Goal: Task Accomplishment & Management: Use online tool/utility

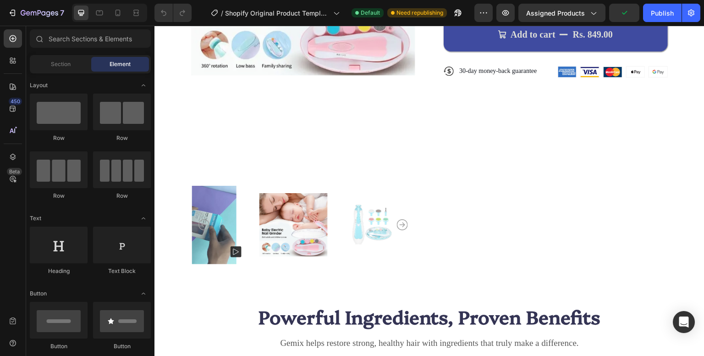
scroll to position [399, 0]
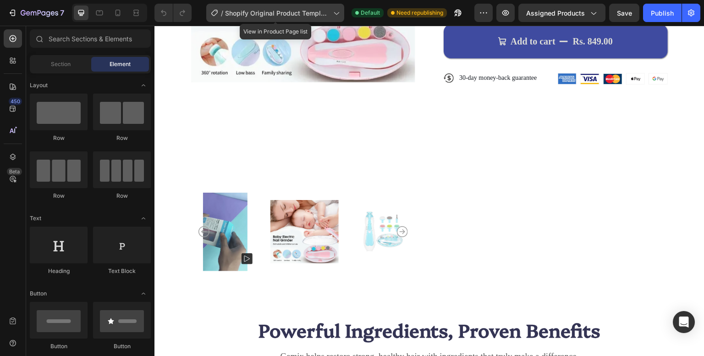
click at [332, 19] on div "/ Shopify Original Product Template" at bounding box center [275, 13] width 138 height 18
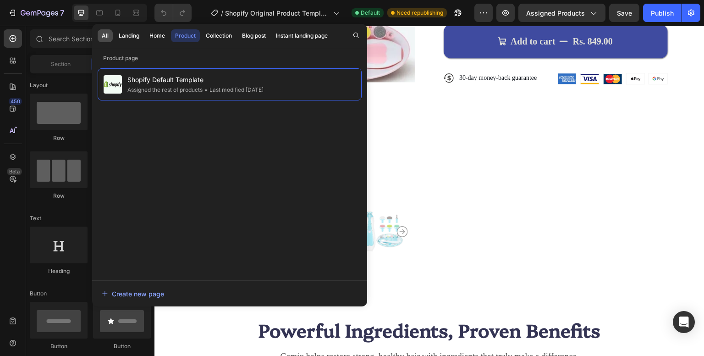
click at [110, 38] on button "All" at bounding box center [105, 35] width 15 height 13
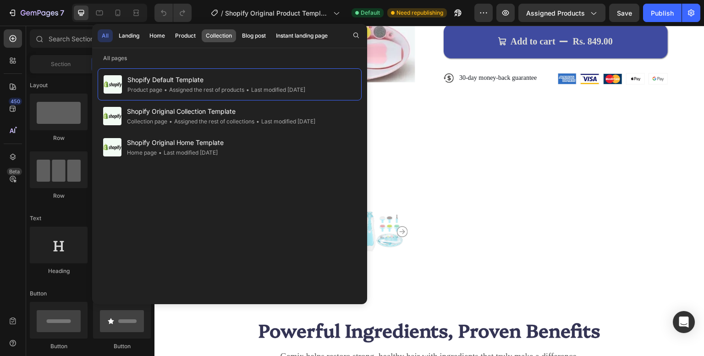
click at [212, 39] on div "Collection" at bounding box center [219, 36] width 26 height 8
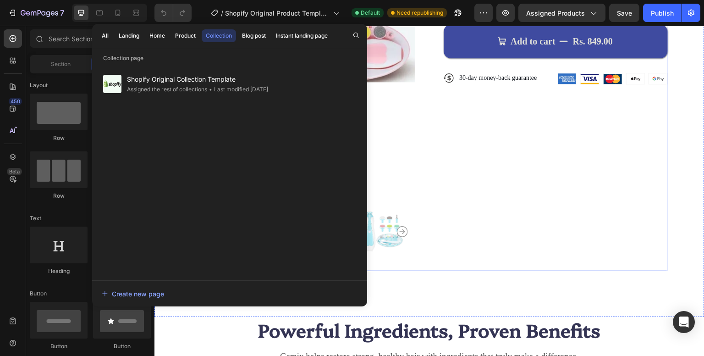
click at [449, 100] on div "Icon Icon Icon Icon Icon Icon List 122,000+ Happy Customers Text Block Row Baby…" at bounding box center [556, 25] width 224 height 492
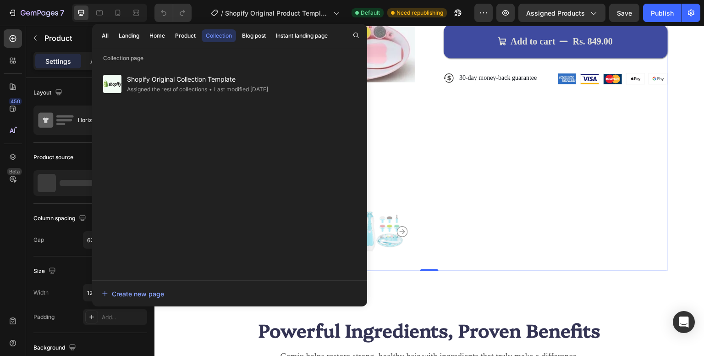
click at [417, 66] on div "Product Images Icon Icon Icon Icon Icon Icon List 122,000+ Happy Customers Text…" at bounding box center [429, 25] width 477 height 492
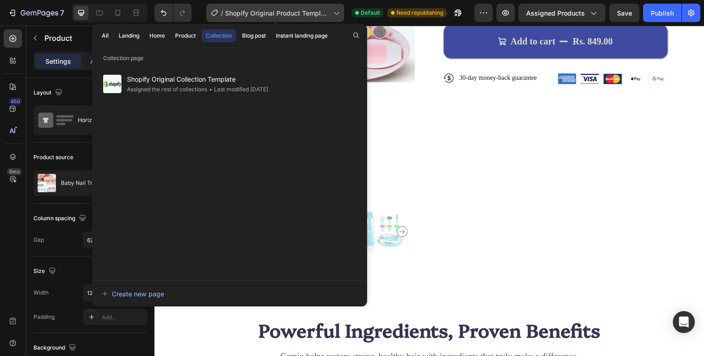
click at [257, 17] on span "Shopify Original Product Template" at bounding box center [277, 13] width 105 height 10
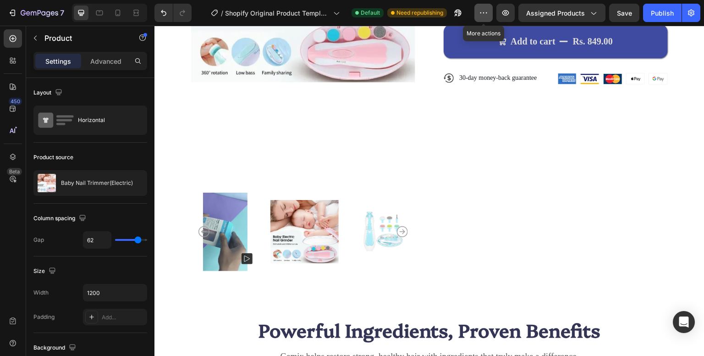
click at [484, 14] on icon "button" at bounding box center [483, 12] width 9 height 9
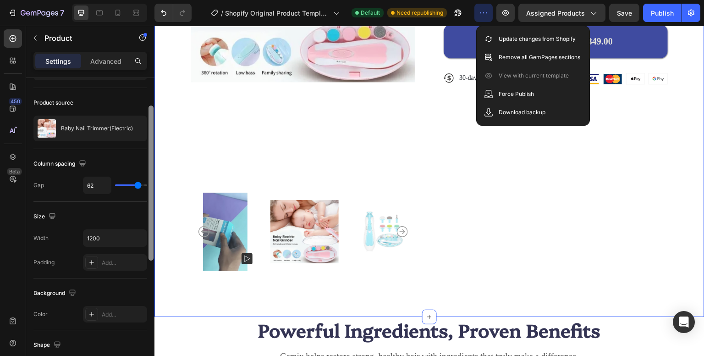
drag, startPoint x: 307, startPoint y: 224, endPoint x: 155, endPoint y: 244, distance: 152.7
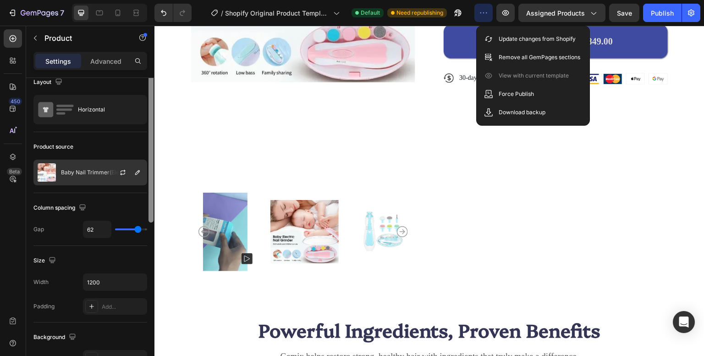
scroll to position [0, 0]
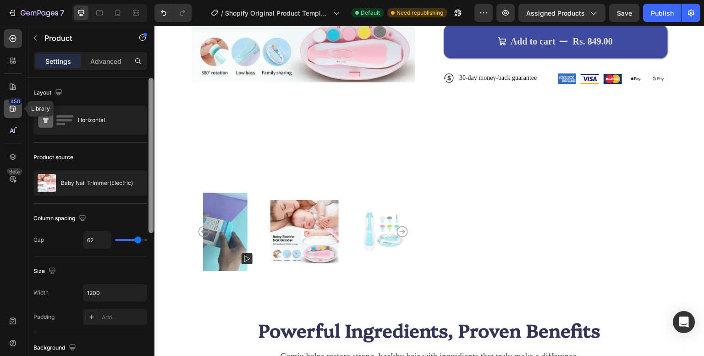
click at [17, 110] on icon at bounding box center [12, 108] width 9 height 9
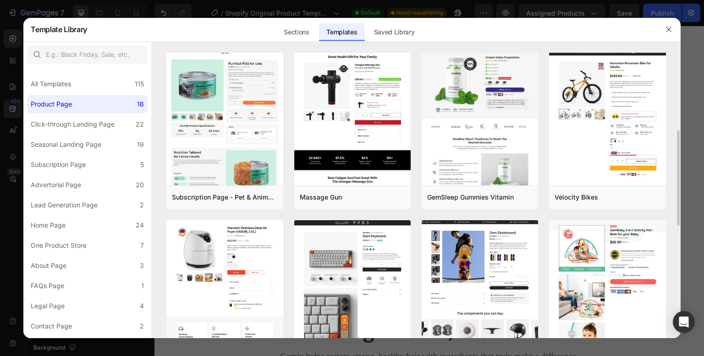
scroll to position [138, 0]
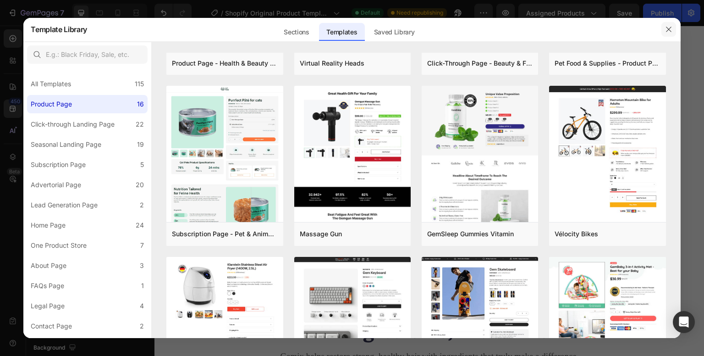
click at [663, 26] on button "button" at bounding box center [669, 29] width 15 height 15
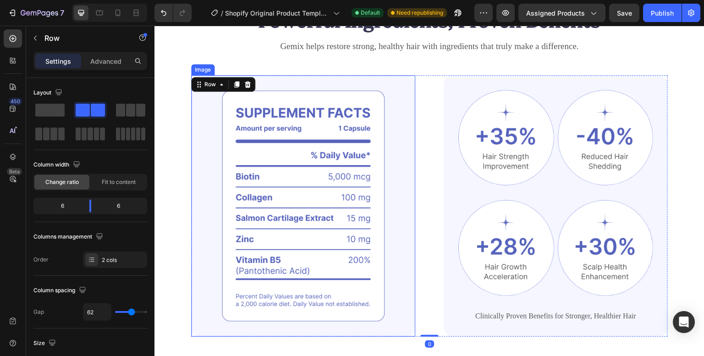
scroll to position [702, 0]
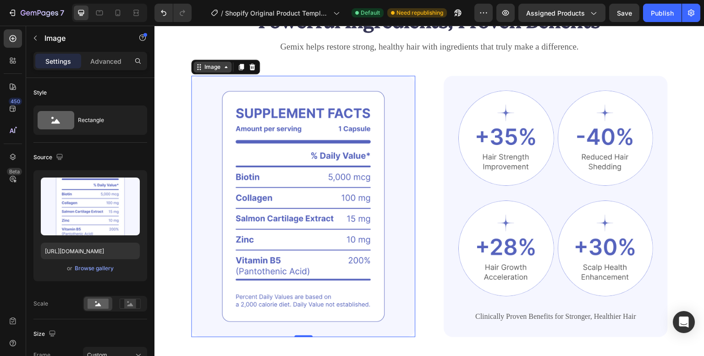
click at [212, 69] on div "Image" at bounding box center [213, 67] width 20 height 8
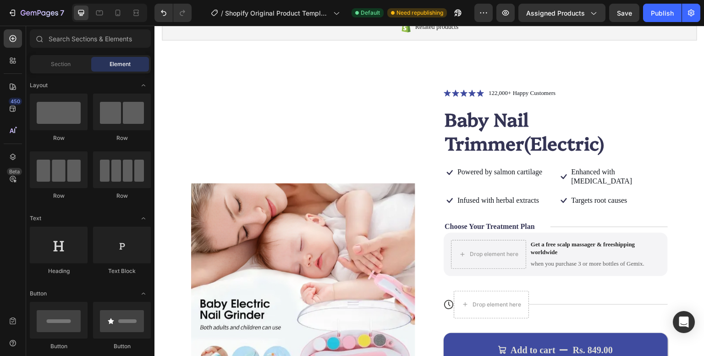
scroll to position [0, 0]
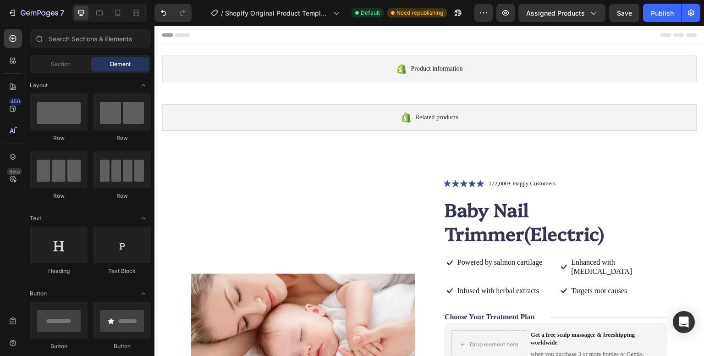
drag, startPoint x: 699, startPoint y: 110, endPoint x: 809, endPoint y: 51, distance: 124.7
click at [495, 13] on div "Preview Assigned Products Save Publish" at bounding box center [588, 13] width 226 height 18
click at [491, 12] on button "button" at bounding box center [484, 13] width 18 height 18
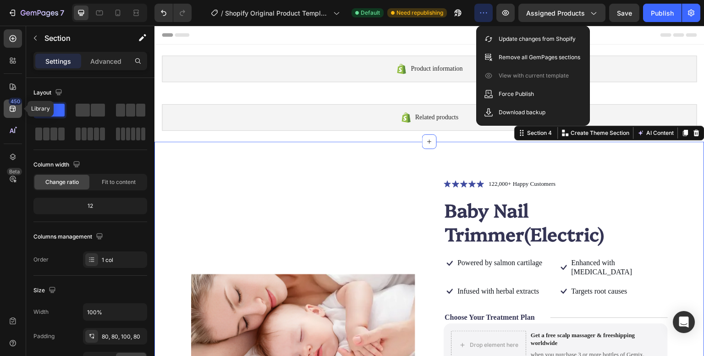
click at [19, 111] on div "450" at bounding box center [13, 109] width 18 height 18
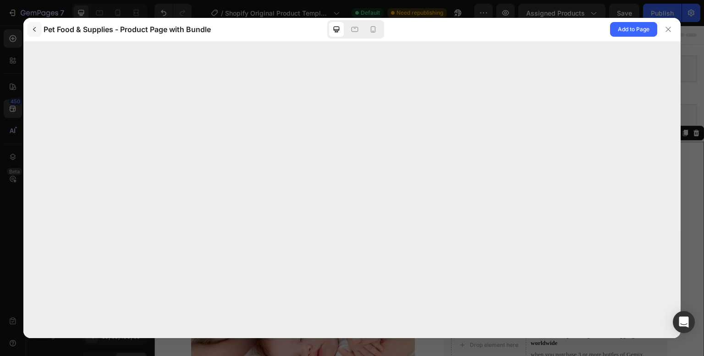
click at [34, 31] on icon "button" at bounding box center [34, 29] width 3 height 5
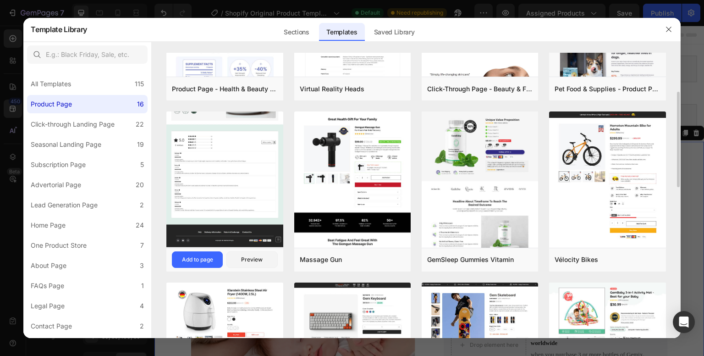
scroll to position [114, 0]
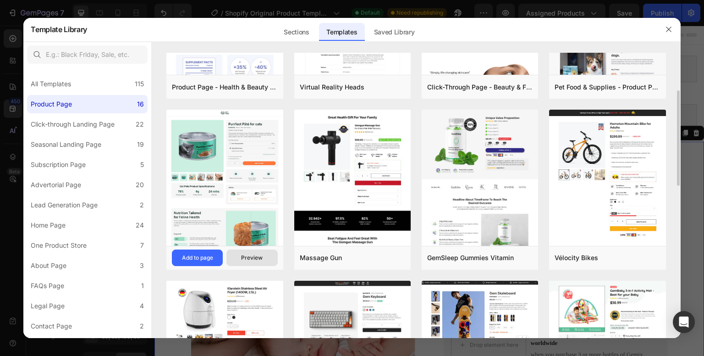
click at [242, 256] on div "Preview" at bounding box center [252, 258] width 22 height 8
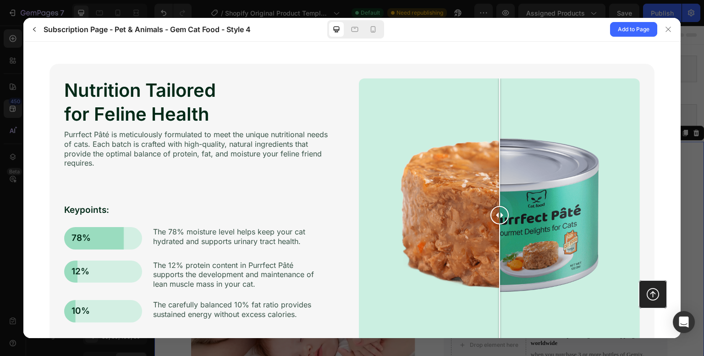
scroll to position [1939, 0]
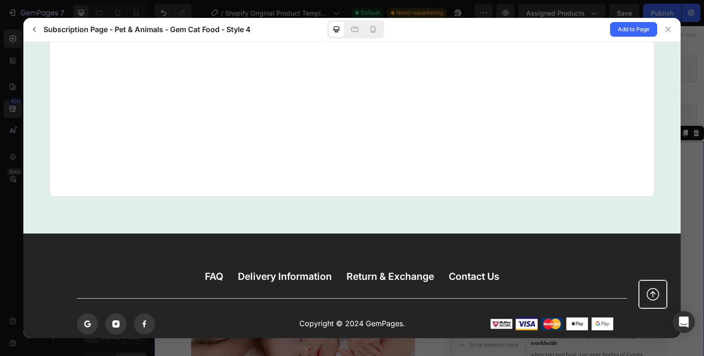
drag, startPoint x: 677, startPoint y: 71, endPoint x: 647, endPoint y: 381, distance: 311.0
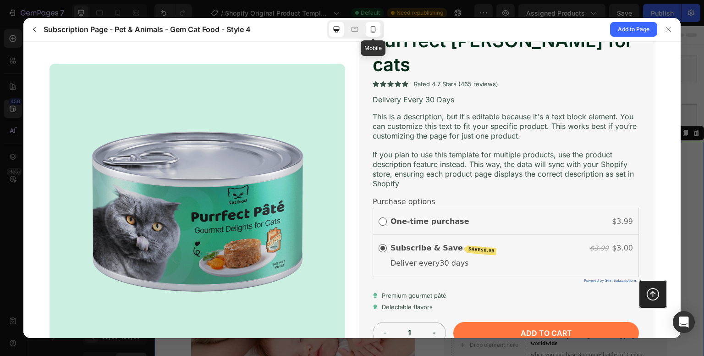
click at [368, 33] on div at bounding box center [373, 29] width 15 height 15
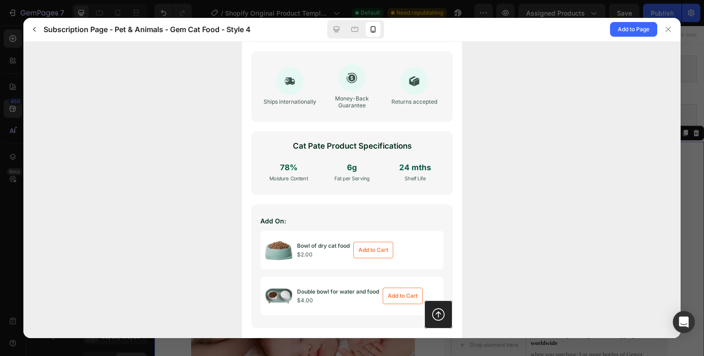
scroll to position [494, 0]
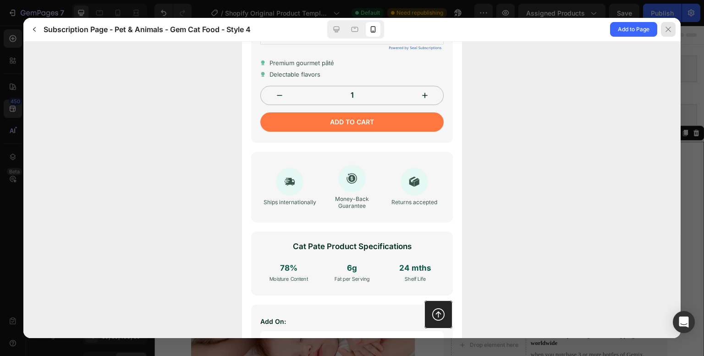
click at [666, 37] on div at bounding box center [668, 29] width 15 height 15
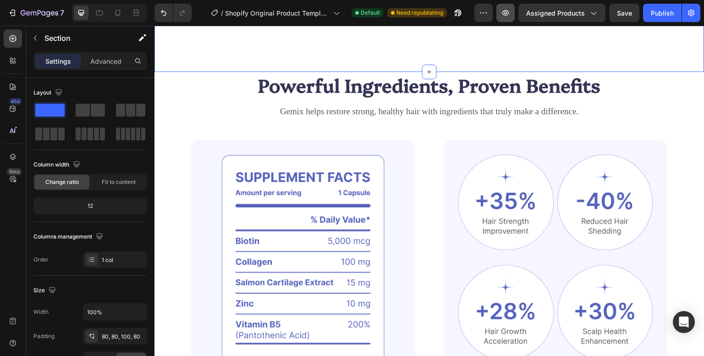
scroll to position [678, 0]
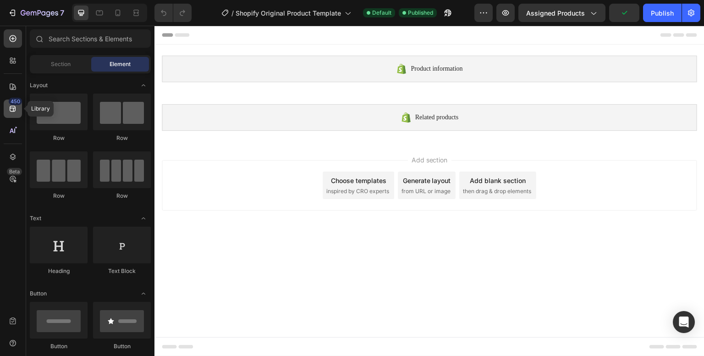
click at [9, 104] on icon at bounding box center [12, 108] width 9 height 9
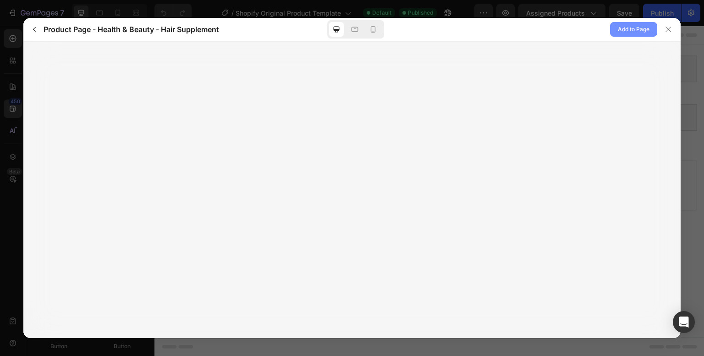
click at [633, 32] on span "Add to Page" at bounding box center [634, 29] width 32 height 11
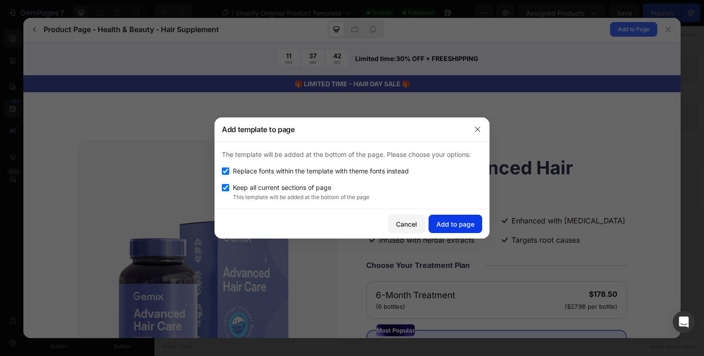
click at [446, 222] on div "Add to page" at bounding box center [456, 224] width 38 height 10
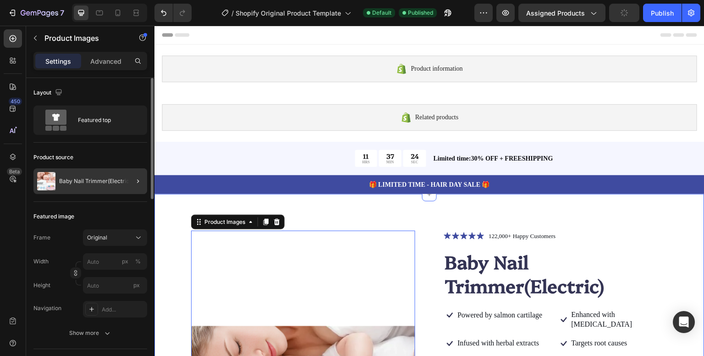
scroll to position [40, 0]
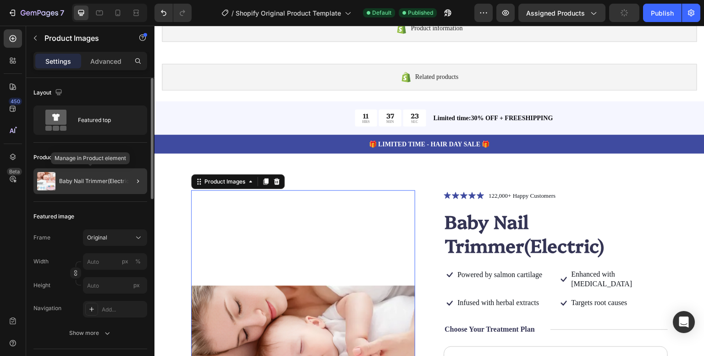
click at [91, 177] on div "Baby Nail Trimmer(Electric)" at bounding box center [90, 181] width 114 height 26
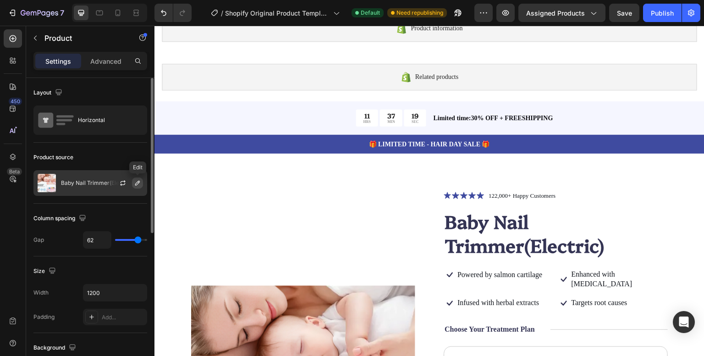
click at [137, 182] on icon "button" at bounding box center [137, 183] width 5 height 5
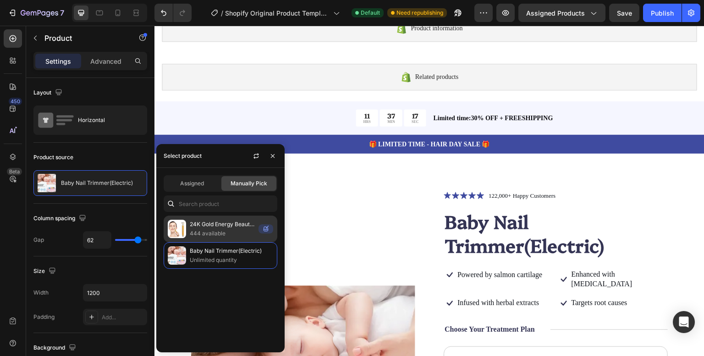
click at [220, 222] on p "24K Gold Energy Beauty Bar Electric Facial Massage Roller" at bounding box center [222, 224] width 65 height 9
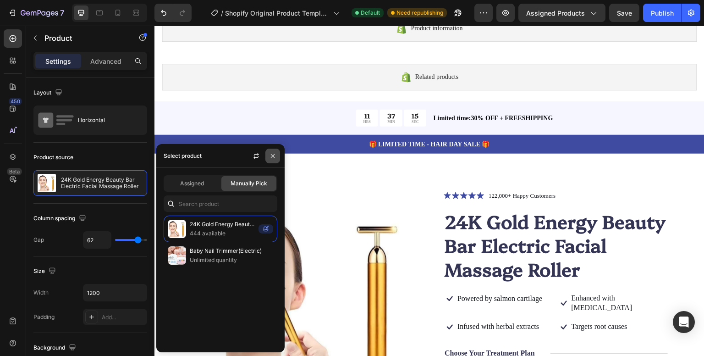
click at [270, 154] on icon "button" at bounding box center [272, 155] width 7 height 7
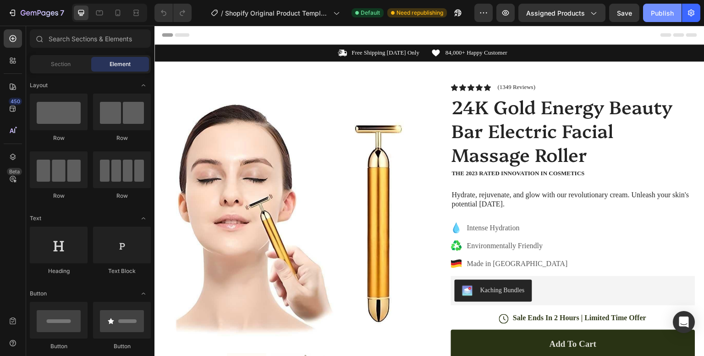
click at [653, 17] on button "Publish" at bounding box center [662, 13] width 39 height 18
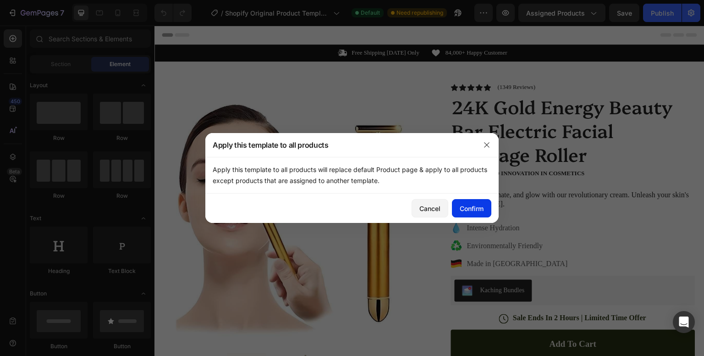
click at [466, 205] on div "Confirm" at bounding box center [472, 209] width 24 height 10
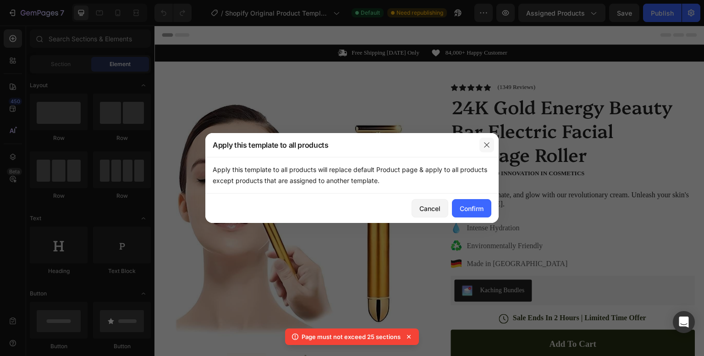
click at [486, 139] on button "button" at bounding box center [487, 145] width 15 height 15
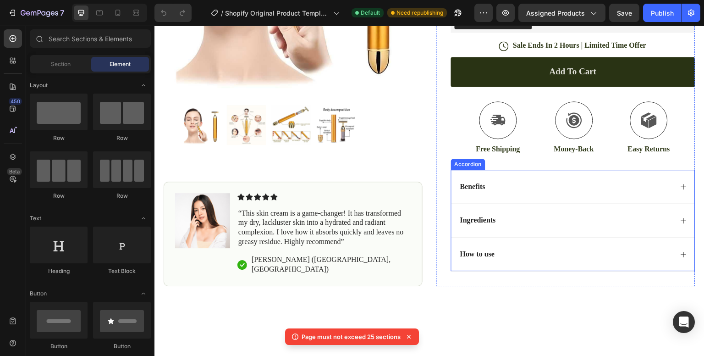
scroll to position [279, 0]
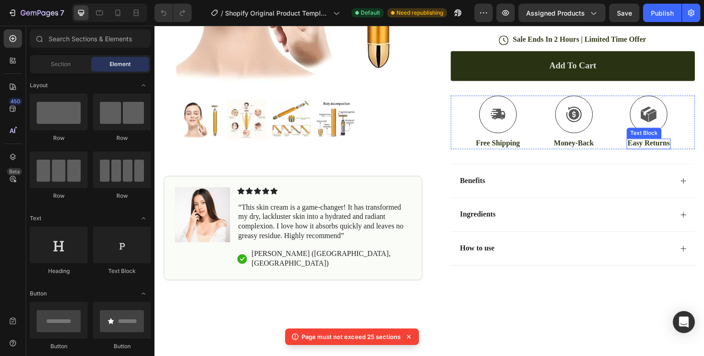
click at [645, 134] on div "Text Block" at bounding box center [644, 132] width 35 height 11
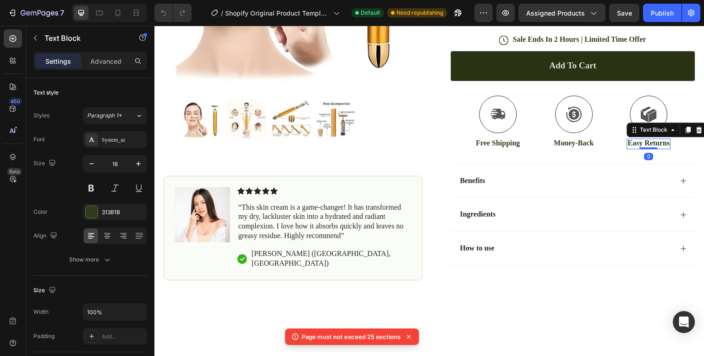
click at [650, 141] on p "Easy Returns" at bounding box center [649, 143] width 42 height 10
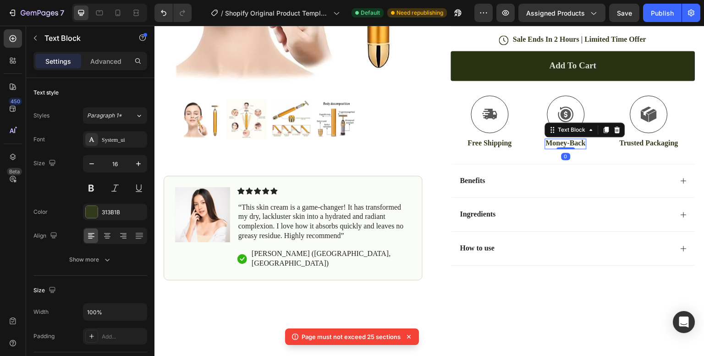
click at [568, 142] on p "Money-Back" at bounding box center [566, 143] width 40 height 10
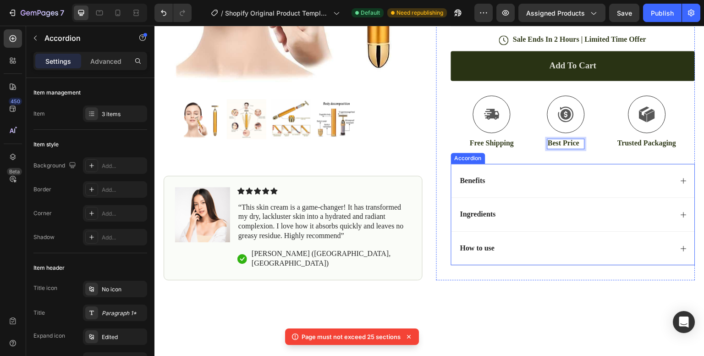
click at [489, 175] on div "Benefits" at bounding box center [566, 181] width 214 height 12
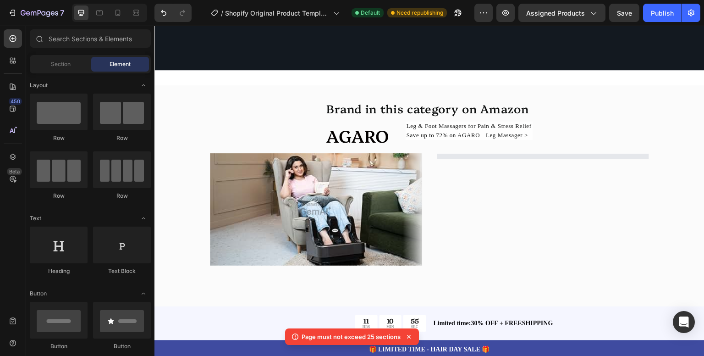
scroll to position [2936, 0]
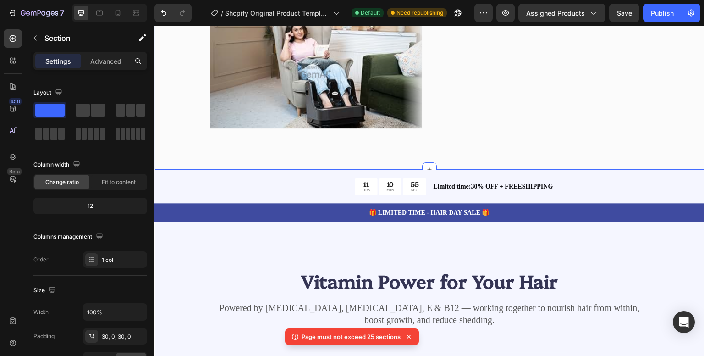
click at [283, 145] on div "Brand in this category on Amazon Text Block AGARO Heading Leg & Foot Massagers …" at bounding box center [430, 59] width 550 height 194
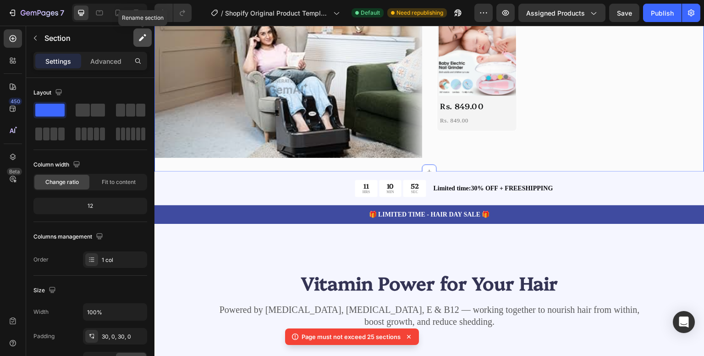
click at [142, 43] on button "button" at bounding box center [142, 37] width 18 height 18
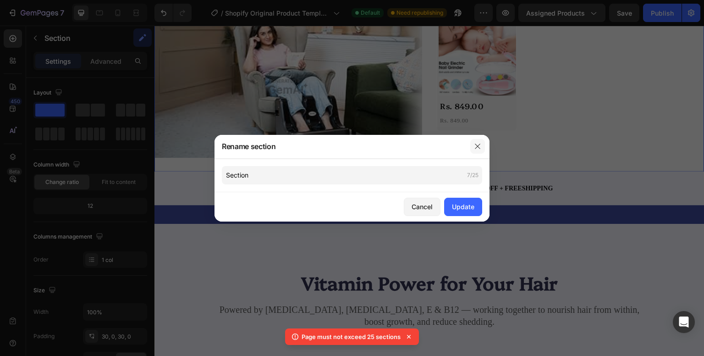
click at [482, 149] on button "button" at bounding box center [477, 146] width 15 height 15
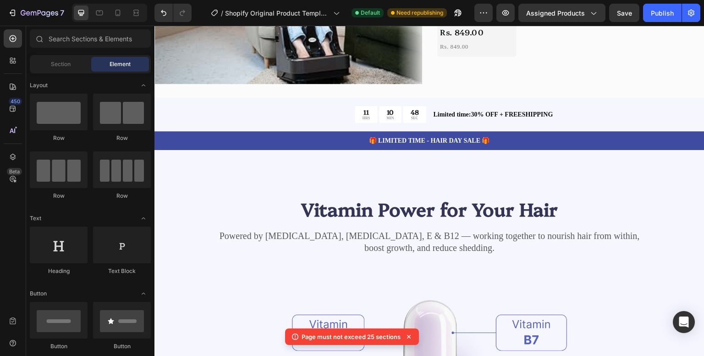
scroll to position [3017, 0]
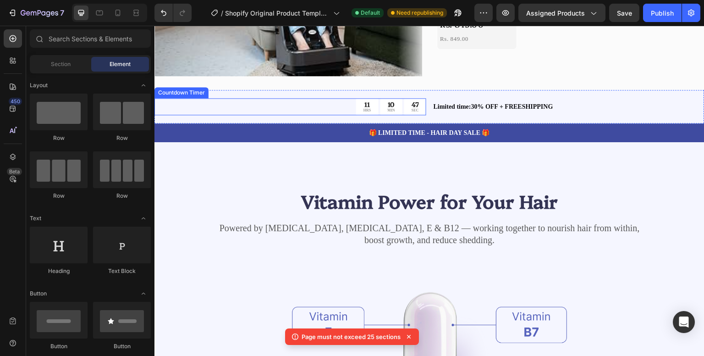
click at [247, 107] on div "11 HRS 10 MIN 47 SEC" at bounding box center [291, 106] width 272 height 17
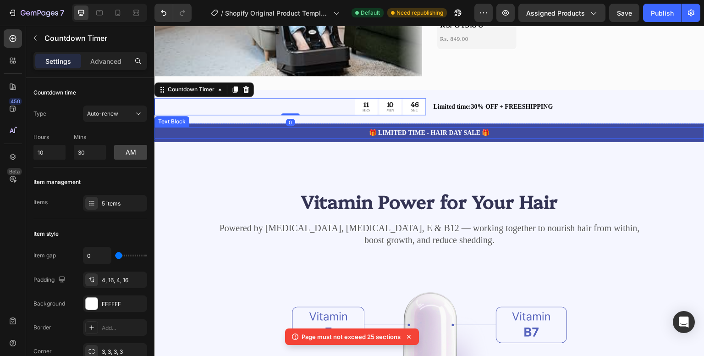
click at [234, 152] on div "Vitamin Power for Your Hair Heading Powered by [MEDICAL_DATA], [MEDICAL_DATA], …" at bounding box center [430, 363] width 550 height 442
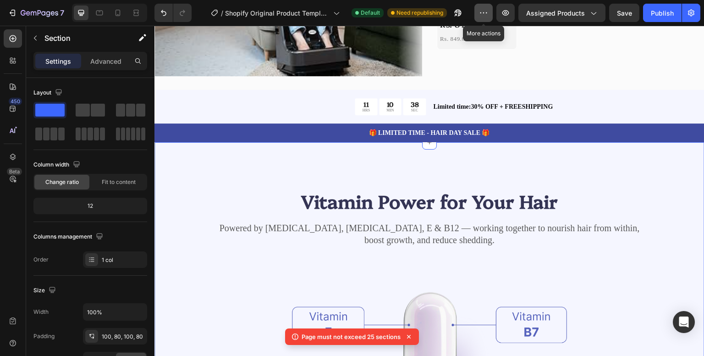
click at [479, 13] on button "button" at bounding box center [484, 13] width 18 height 18
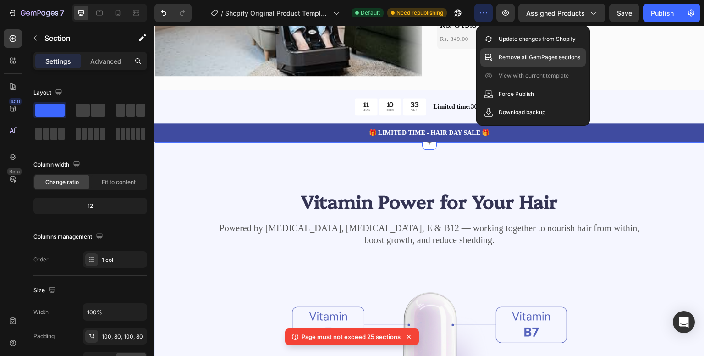
click at [525, 57] on p "Remove all GemPages sections" at bounding box center [540, 57] width 82 height 9
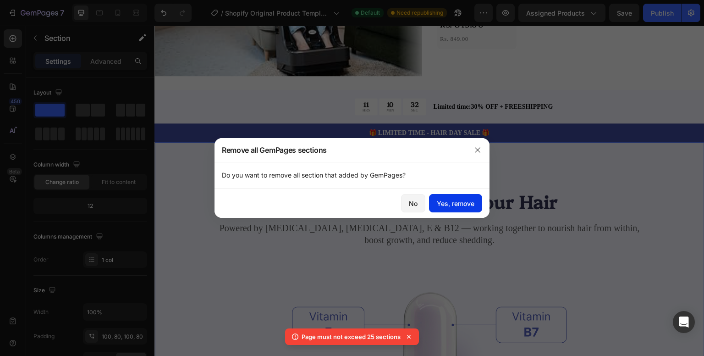
drag, startPoint x: 459, startPoint y: 200, endPoint x: 304, endPoint y: 175, distance: 156.6
click at [459, 200] on div "Yes, remove" at bounding box center [456, 204] width 38 height 10
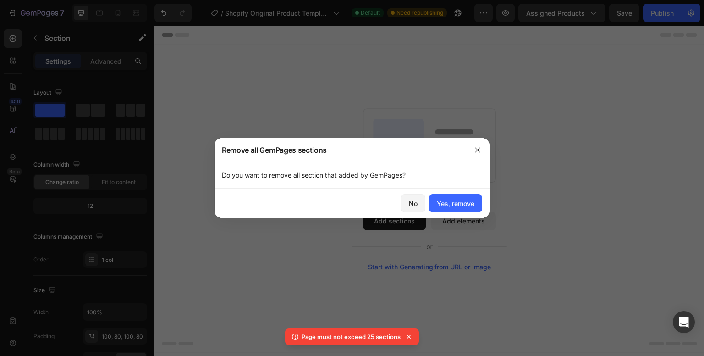
scroll to position [0, 0]
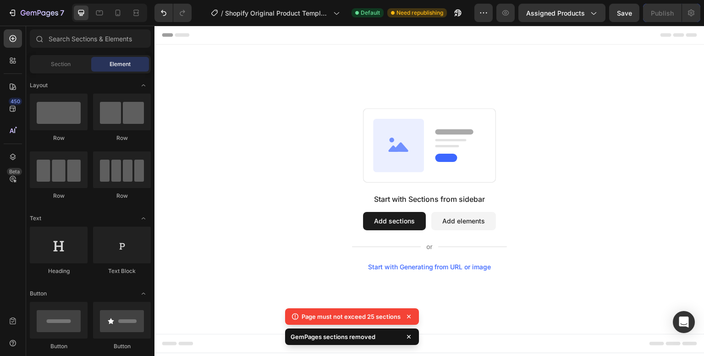
click at [404, 221] on button "Add sections" at bounding box center [394, 221] width 63 height 18
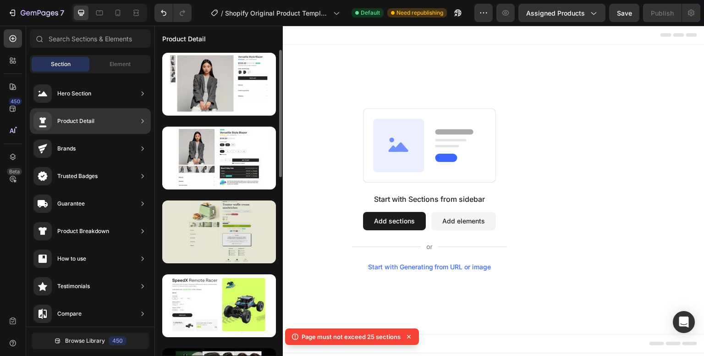
click at [242, 221] on div at bounding box center [219, 231] width 114 height 63
click at [218, 226] on div at bounding box center [219, 231] width 114 height 63
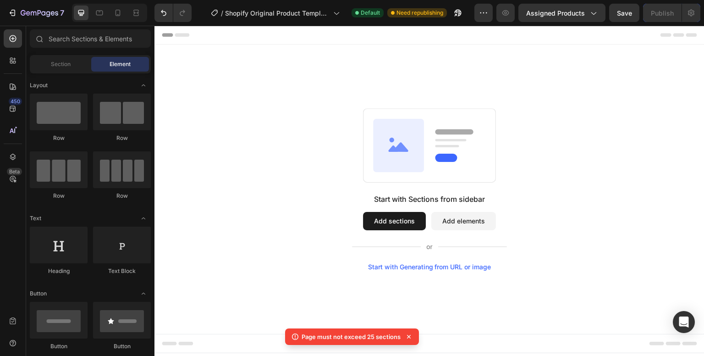
click at [404, 337] on icon at bounding box center [408, 336] width 9 height 9
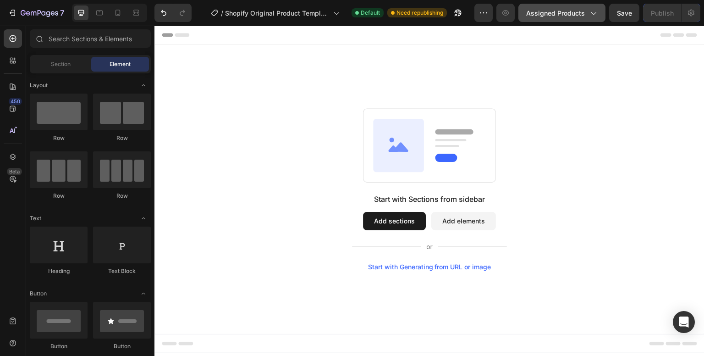
click at [575, 10] on span "Assigned Products" at bounding box center [555, 13] width 59 height 10
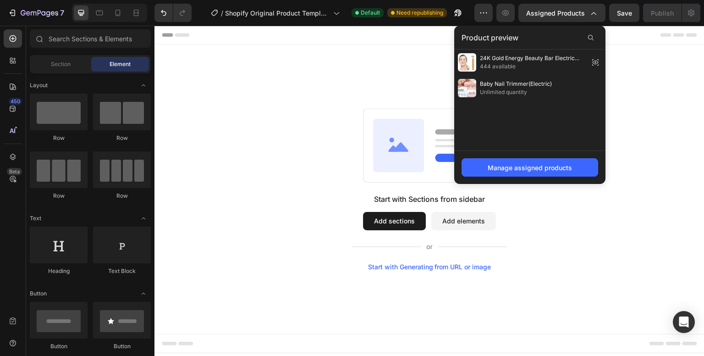
drag, startPoint x: 636, startPoint y: 70, endPoint x: 561, endPoint y: 26, distance: 87.5
click at [635, 70] on div "Start with Sections from sidebar Add sections Add elements Start with Generatin…" at bounding box center [430, 188] width 550 height 289
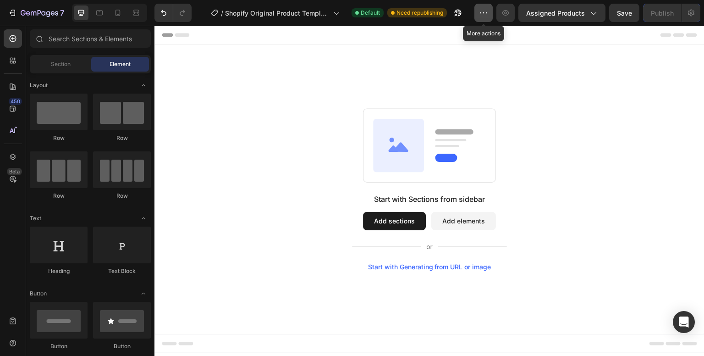
click at [481, 6] on button "button" at bounding box center [484, 13] width 18 height 18
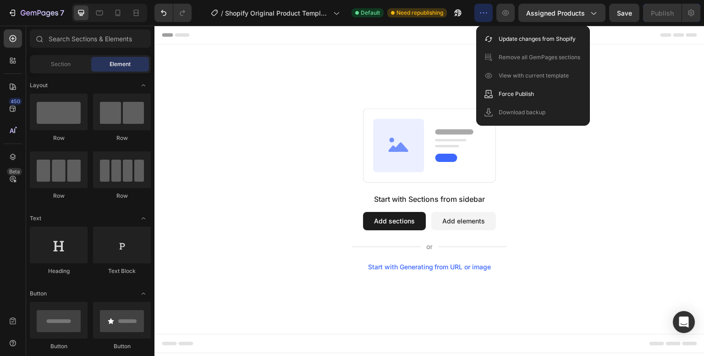
click at [321, 90] on div "Start with Sections from sidebar Add sections Add elements Start with Generatin…" at bounding box center [430, 188] width 550 height 289
click at [296, 161] on div "Start with Sections from sidebar Add sections Add elements Start with Generatin…" at bounding box center [430, 189] width 484 height 162
drag, startPoint x: 600, startPoint y: 177, endPoint x: 570, endPoint y: 130, distance: 56.1
click at [600, 177] on div "Start with Sections from sidebar Add sections Add elements Start with Generatin…" at bounding box center [430, 189] width 484 height 162
click at [483, 15] on icon "button" at bounding box center [483, 12] width 9 height 9
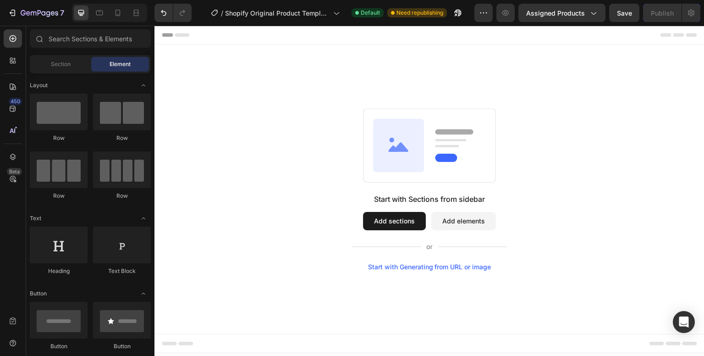
click at [413, 220] on button "Add sections" at bounding box center [394, 221] width 63 height 18
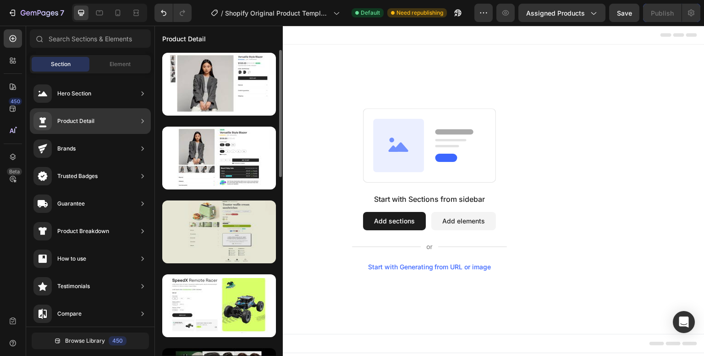
click at [221, 221] on div at bounding box center [219, 231] width 114 height 63
click at [234, 223] on div at bounding box center [219, 231] width 114 height 63
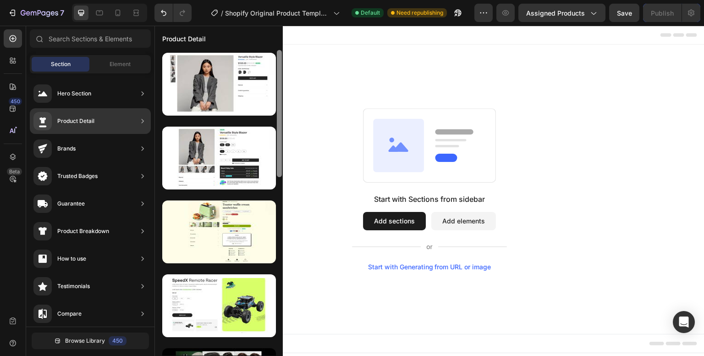
scroll to position [31, 0]
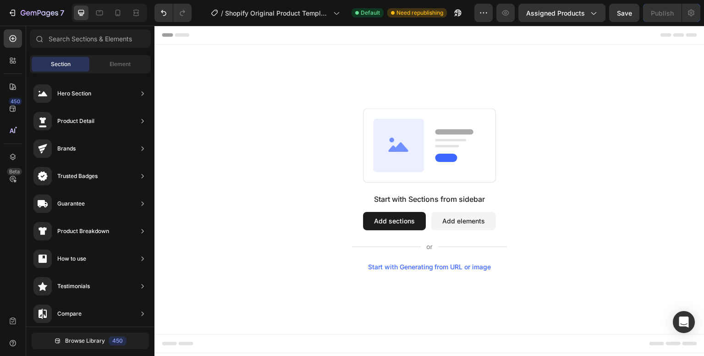
drag, startPoint x: 435, startPoint y: 165, endPoint x: 283, endPoint y: 160, distance: 152.3
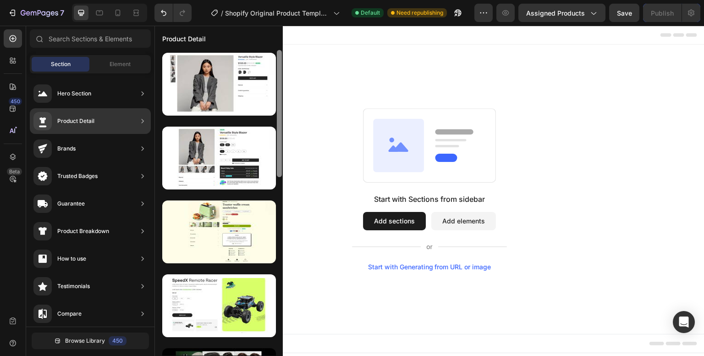
scroll to position [0, 0]
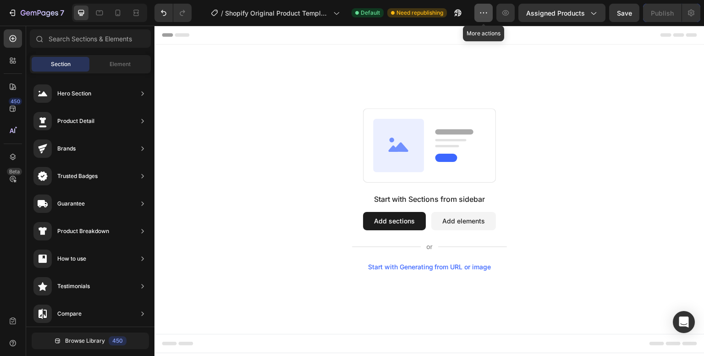
click at [484, 17] on icon "button" at bounding box center [483, 12] width 9 height 9
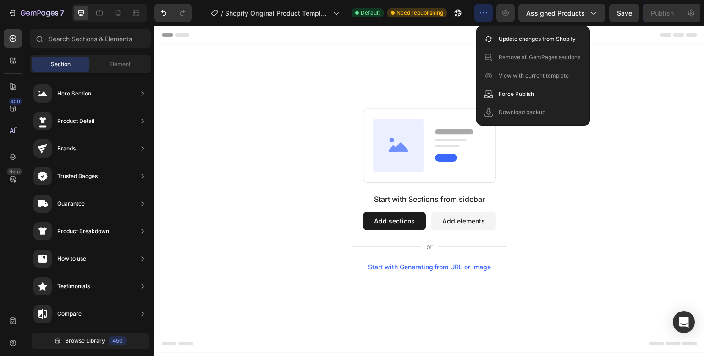
click at [300, 181] on div "Start with Sections from sidebar Add sections Add elements Start with Generatin…" at bounding box center [430, 189] width 484 height 162
drag, startPoint x: 290, startPoint y: 187, endPoint x: 305, endPoint y: 172, distance: 21.7
click at [290, 186] on div "Start with Sections from sidebar Add sections Add elements Start with Generatin…" at bounding box center [430, 189] width 484 height 162
click at [399, 222] on button "Add sections" at bounding box center [394, 221] width 63 height 18
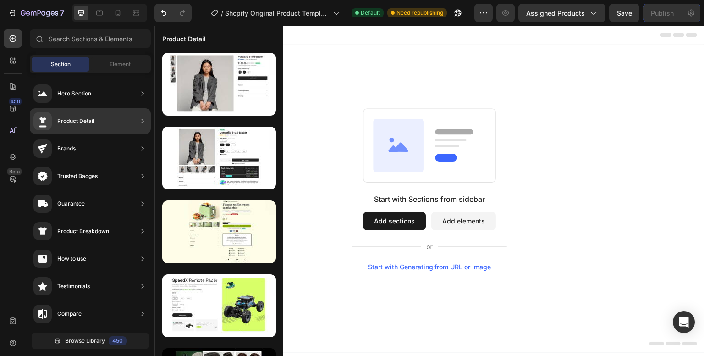
click at [125, 118] on div "Product Detail" at bounding box center [90, 121] width 121 height 26
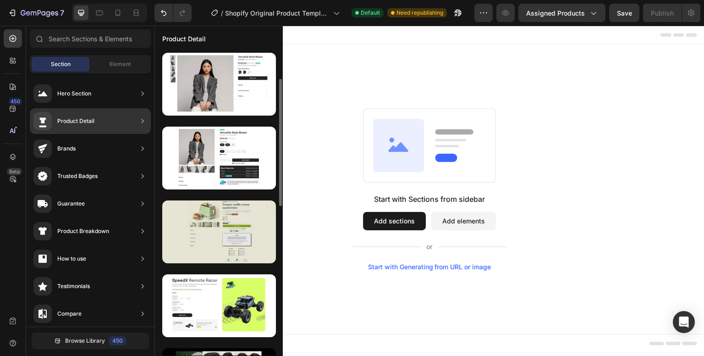
click at [222, 200] on div at bounding box center [219, 231] width 114 height 63
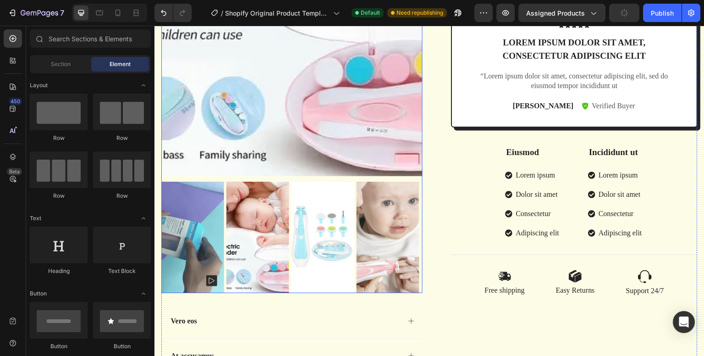
drag, startPoint x: 437, startPoint y: 164, endPoint x: 288, endPoint y: 163, distance: 149.0
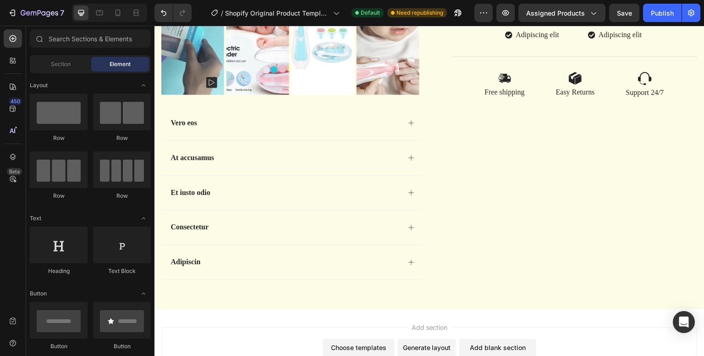
scroll to position [623, 0]
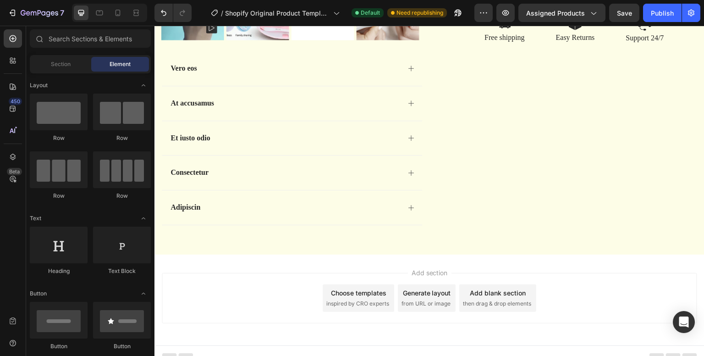
click at [416, 268] on span "Add section" at bounding box center [430, 273] width 44 height 10
click at [415, 268] on span "Add section" at bounding box center [430, 273] width 44 height 10
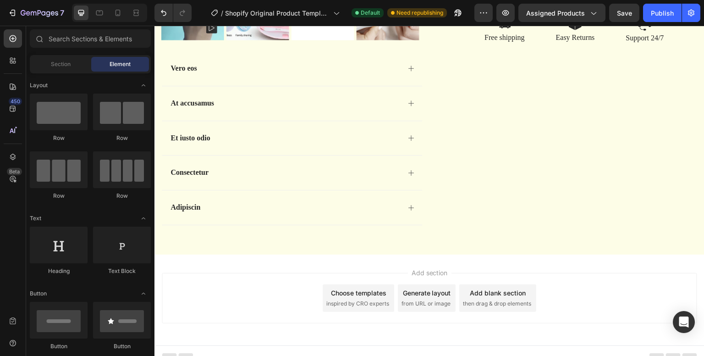
click at [415, 268] on span "Add section" at bounding box center [430, 273] width 44 height 10
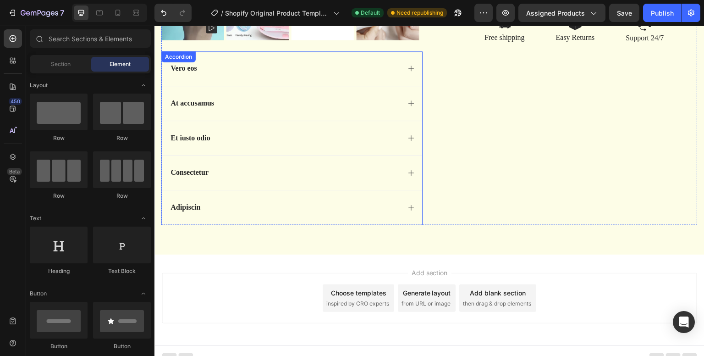
click at [180, 53] on div "Accordion" at bounding box center [178, 57] width 31 height 8
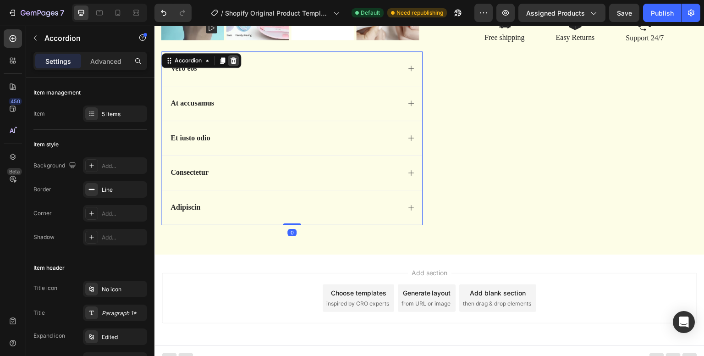
click at [235, 57] on icon at bounding box center [234, 60] width 6 height 6
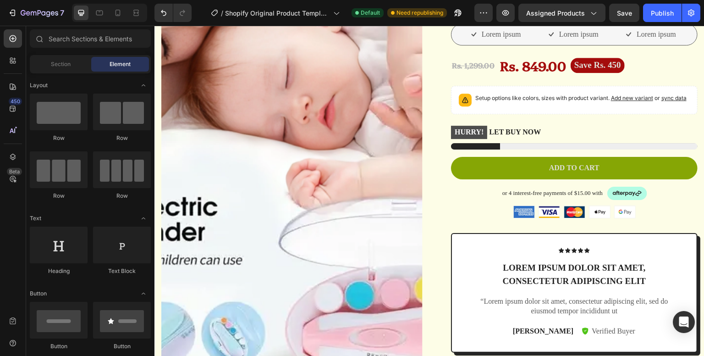
scroll to position [139, 0]
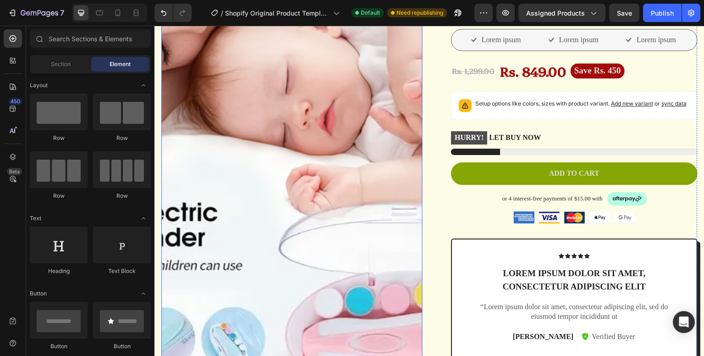
click at [269, 118] on img at bounding box center [291, 174] width 261 height 465
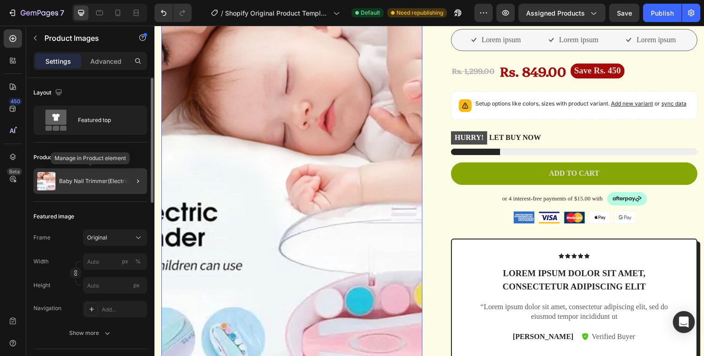
click at [110, 185] on div "Baby Nail Trimmer(Electric)" at bounding box center [90, 181] width 114 height 26
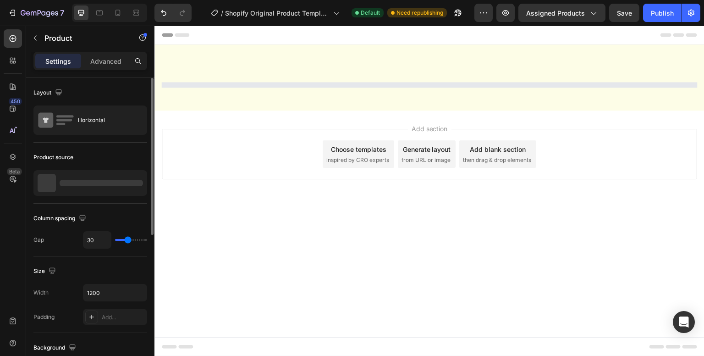
scroll to position [0, 0]
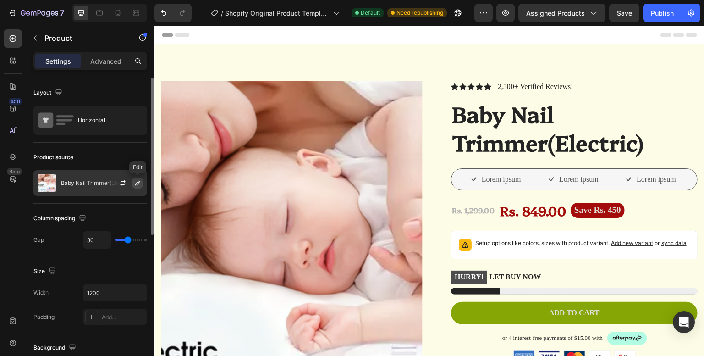
click at [135, 182] on icon "button" at bounding box center [137, 182] width 7 height 7
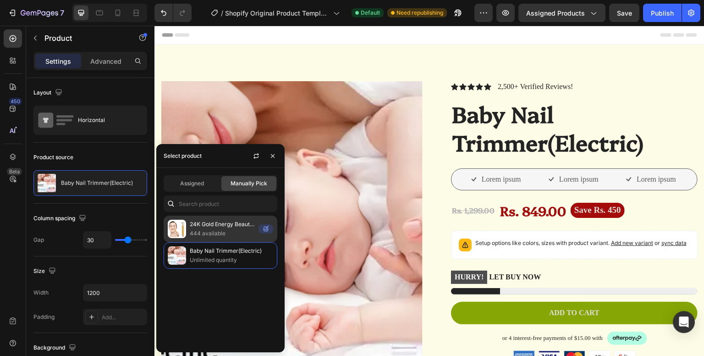
click at [204, 225] on p "24K Gold Energy Beauty Bar Electric Facial Massage Roller" at bounding box center [222, 224] width 65 height 9
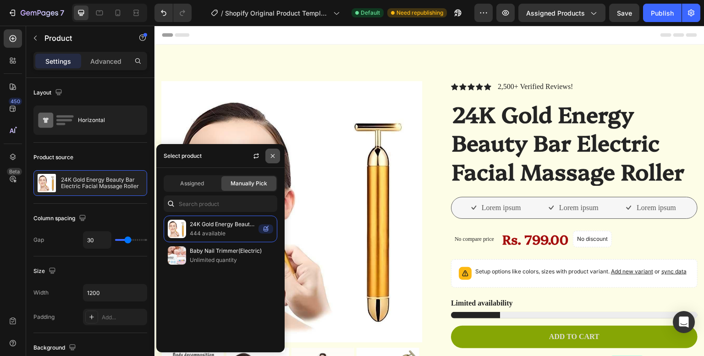
click at [275, 156] on icon "button" at bounding box center [272, 155] width 7 height 7
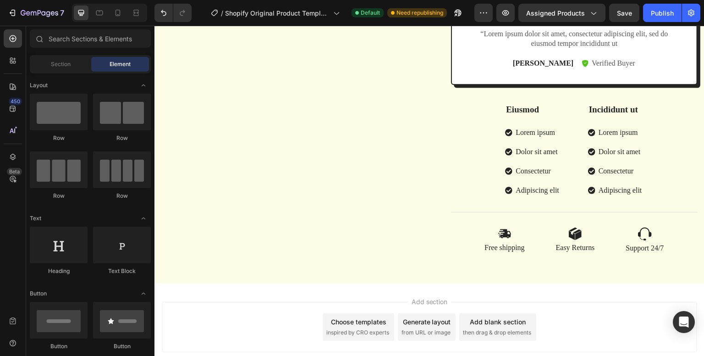
scroll to position [440, 0]
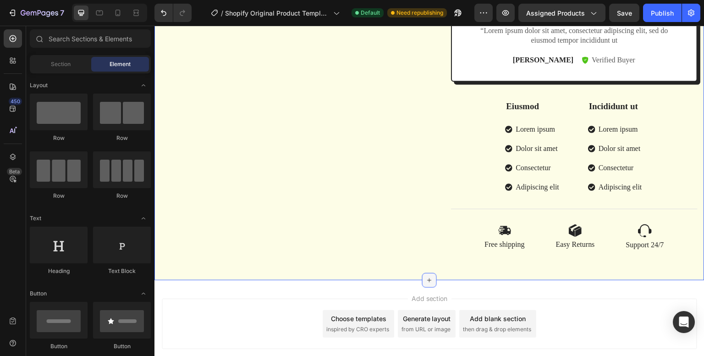
click at [426, 284] on icon at bounding box center [429, 280] width 7 height 7
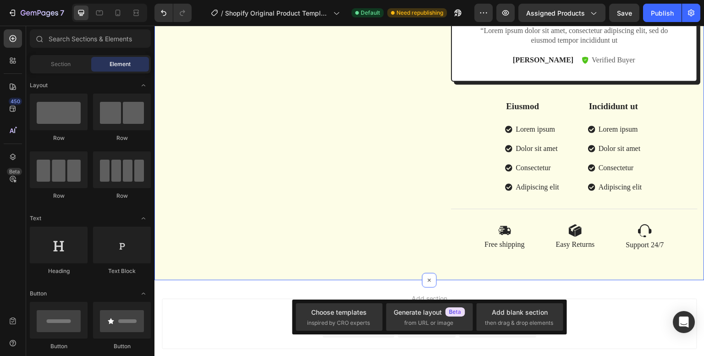
drag, startPoint x: 652, startPoint y: 333, endPoint x: 473, endPoint y: 276, distance: 187.8
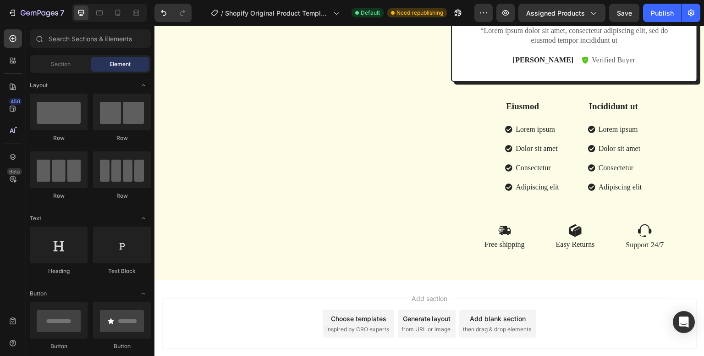
click at [110, 13] on div at bounding box center [109, 13] width 75 height 18
click at [114, 13] on icon at bounding box center [117, 12] width 9 height 9
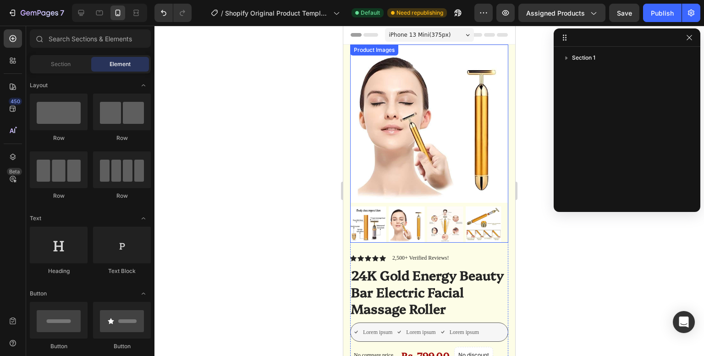
click at [379, 221] on img at bounding box center [368, 224] width 36 height 36
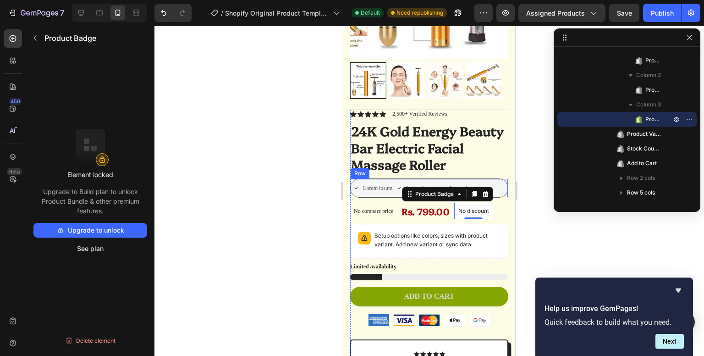
scroll to position [144, 0]
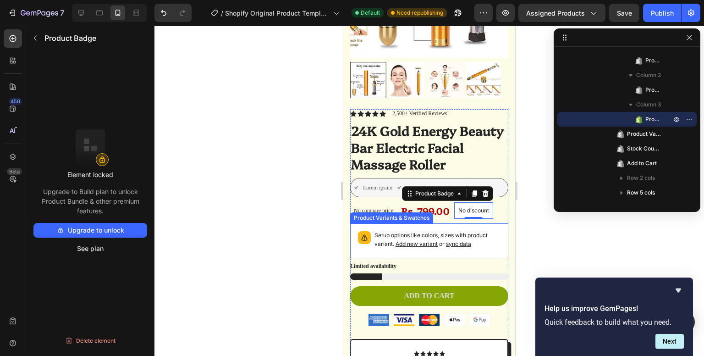
click at [374, 214] on div "Product Variants & Swatches" at bounding box center [391, 218] width 79 height 8
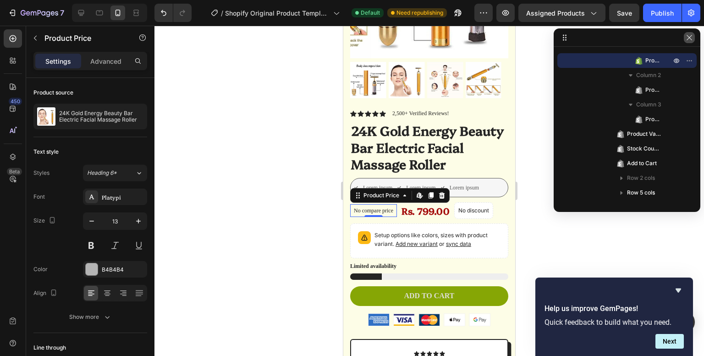
click at [690, 38] on icon "button" at bounding box center [689, 37] width 7 height 7
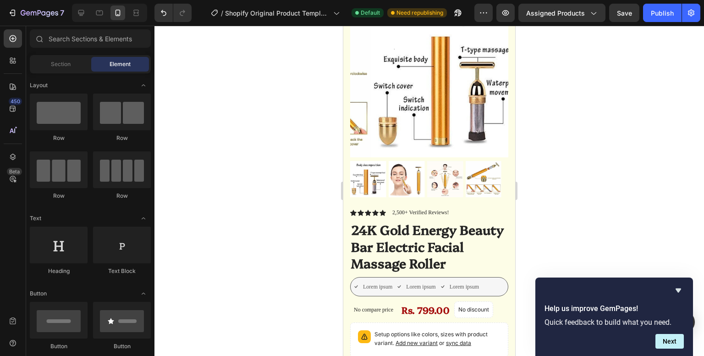
scroll to position [0, 0]
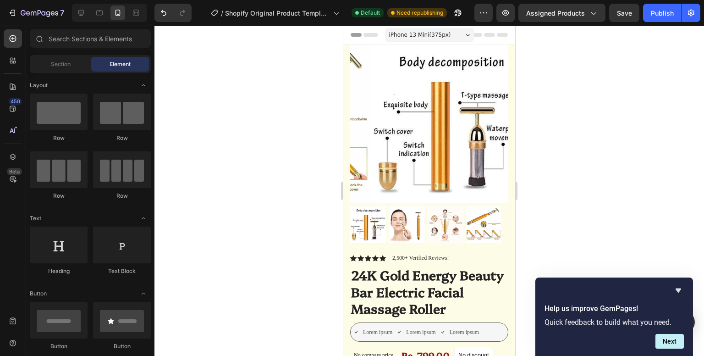
drag, startPoint x: 515, startPoint y: 106, endPoint x: 860, endPoint y: 55, distance: 349.0
click at [85, 17] on icon at bounding box center [81, 12] width 9 height 9
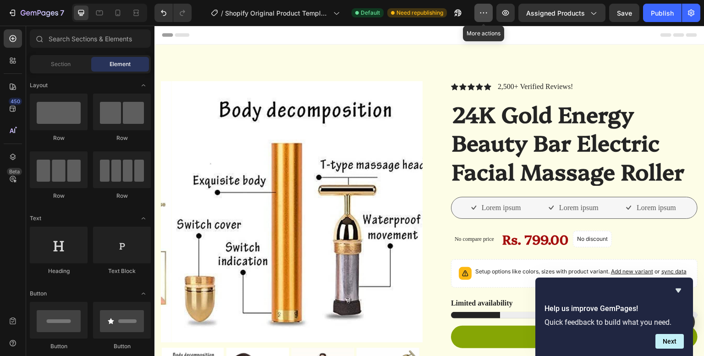
click at [487, 19] on button "button" at bounding box center [484, 13] width 18 height 18
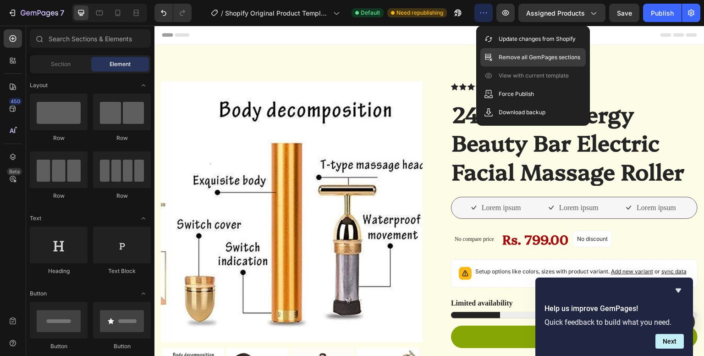
click at [511, 59] on p "Remove all GemPages sections" at bounding box center [540, 57] width 82 height 9
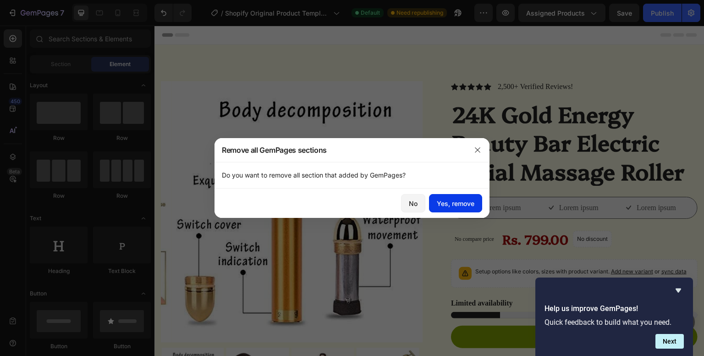
drag, startPoint x: 464, startPoint y: 204, endPoint x: 309, endPoint y: 178, distance: 157.6
click at [464, 204] on div "Yes, remove" at bounding box center [456, 204] width 38 height 10
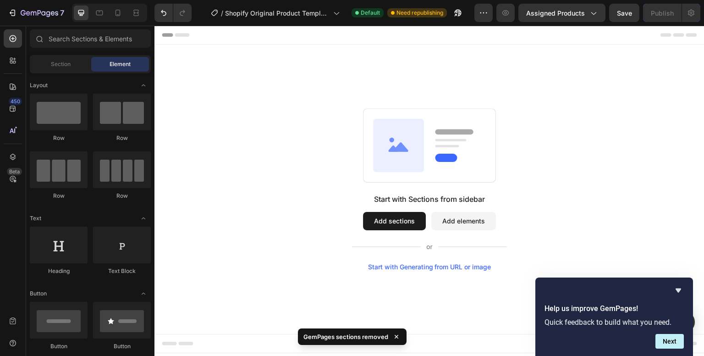
click at [395, 223] on button "Add sections" at bounding box center [394, 221] width 63 height 18
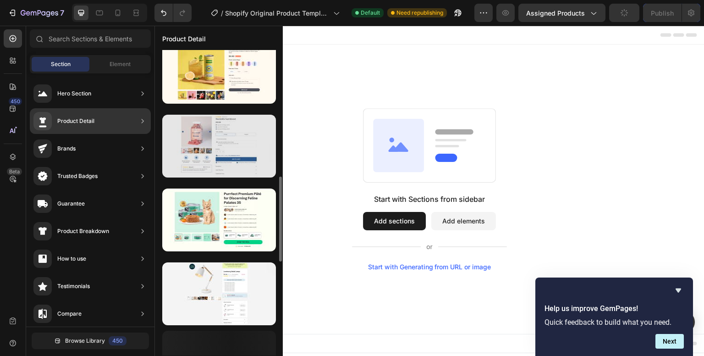
scroll to position [455, 0]
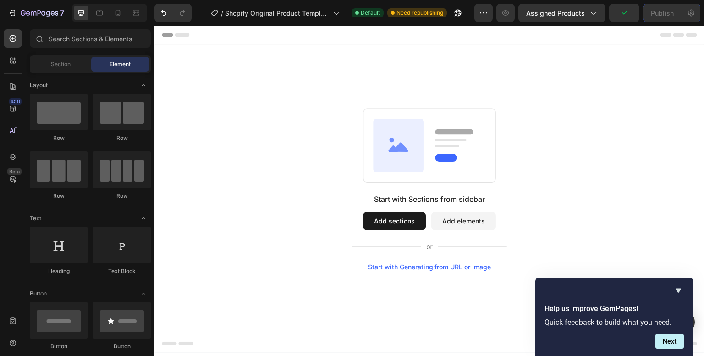
click at [384, 219] on button "Add sections" at bounding box center [394, 221] width 63 height 18
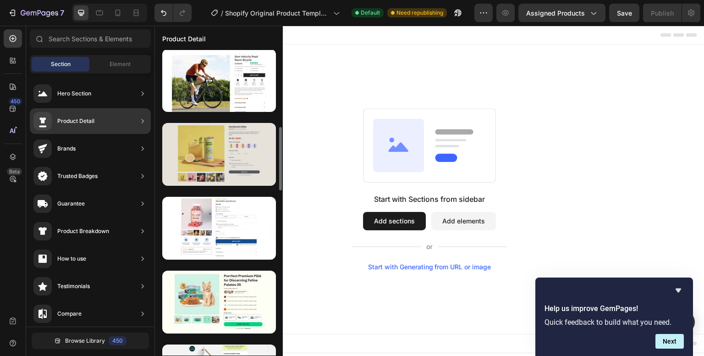
scroll to position [372, 0]
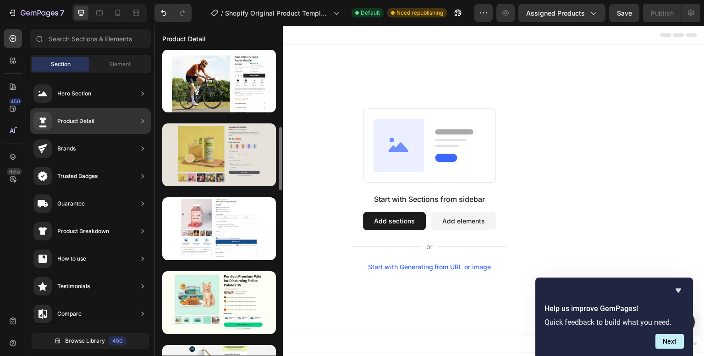
click at [215, 168] on div at bounding box center [219, 154] width 114 height 63
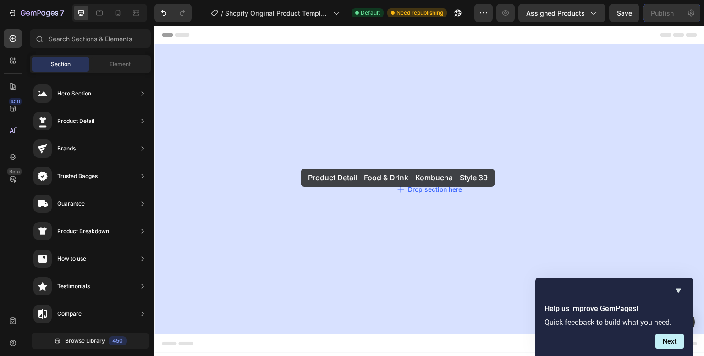
drag, startPoint x: 369, startPoint y: 194, endPoint x: 302, endPoint y: 168, distance: 71.7
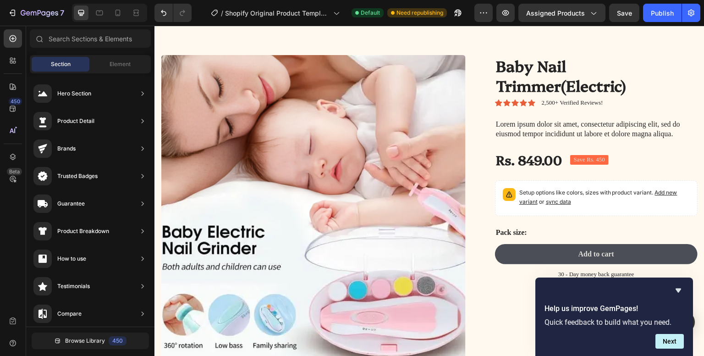
scroll to position [14, 0]
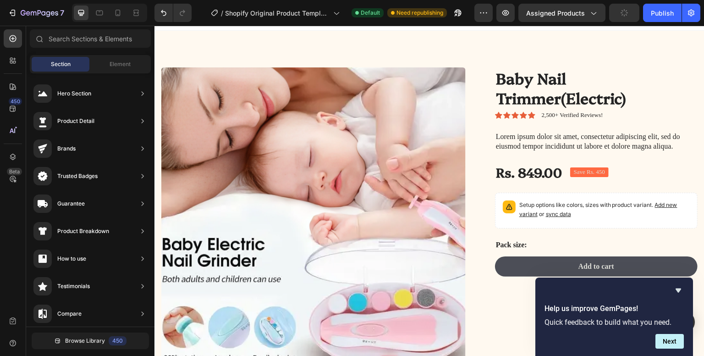
click at [498, 13] on div "Preview Assigned Products Publish" at bounding box center [588, 13] width 226 height 18
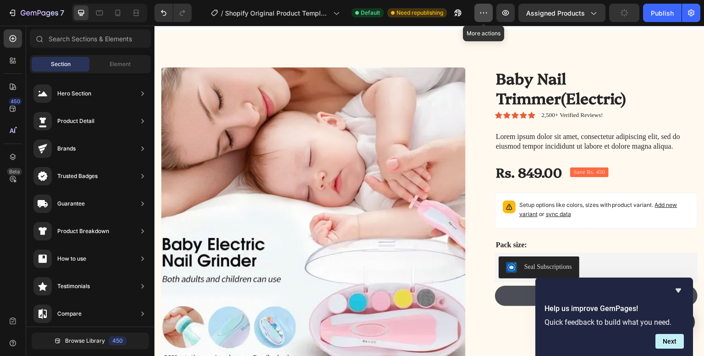
click at [481, 12] on icon "button" at bounding box center [483, 12] width 9 height 9
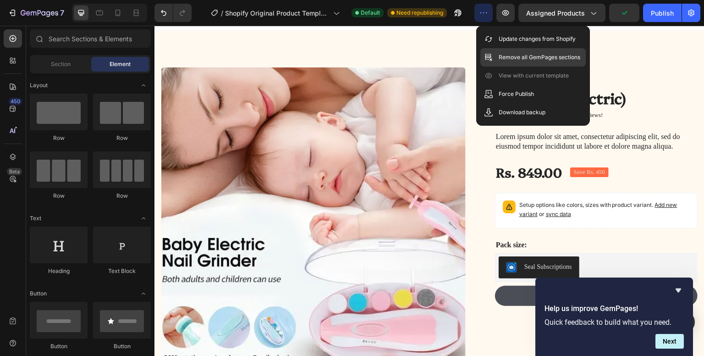
click at [508, 64] on div "Remove all GemPages sections" at bounding box center [533, 57] width 105 height 18
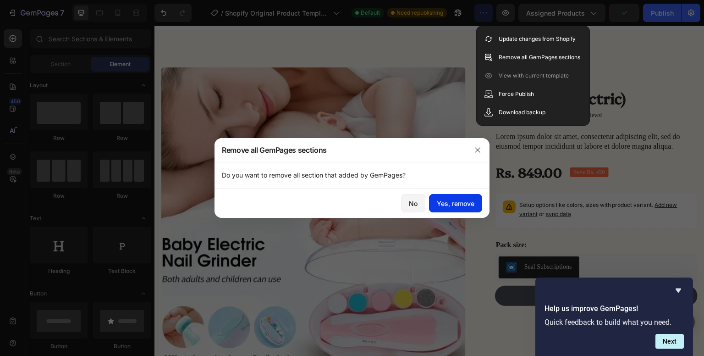
click at [459, 200] on div "Yes, remove" at bounding box center [456, 204] width 38 height 10
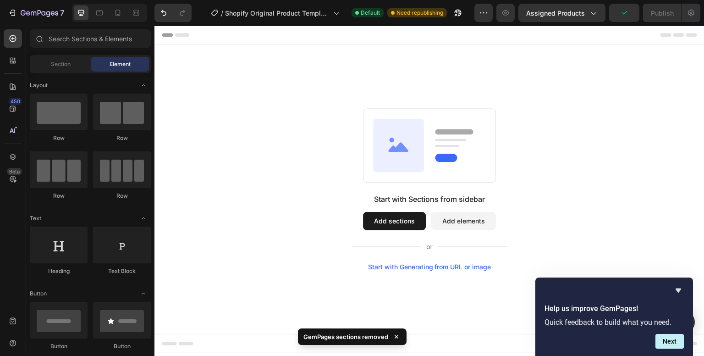
scroll to position [0, 0]
click at [416, 227] on button "Add sections" at bounding box center [394, 221] width 63 height 18
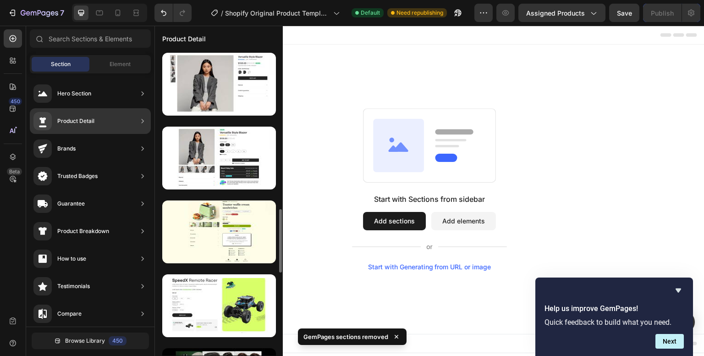
click at [77, 127] on div "Product Detail" at bounding box center [63, 121] width 61 height 18
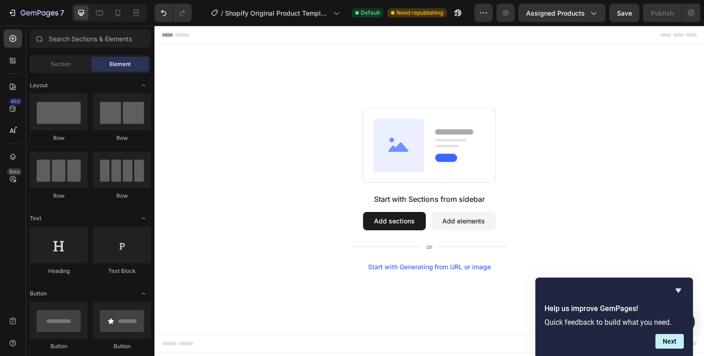
click at [416, 221] on button "Add sections" at bounding box center [394, 221] width 63 height 18
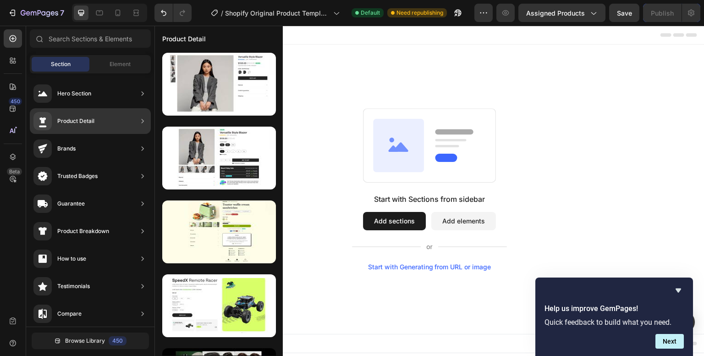
click at [127, 116] on div "Product Detail" at bounding box center [90, 121] width 121 height 26
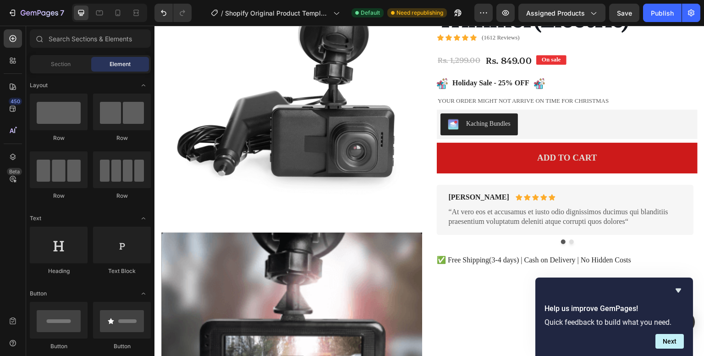
scroll to position [122, 0]
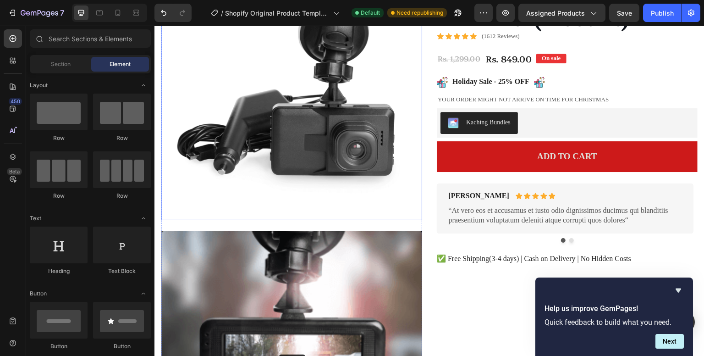
click at [279, 111] on img at bounding box center [291, 89] width 261 height 261
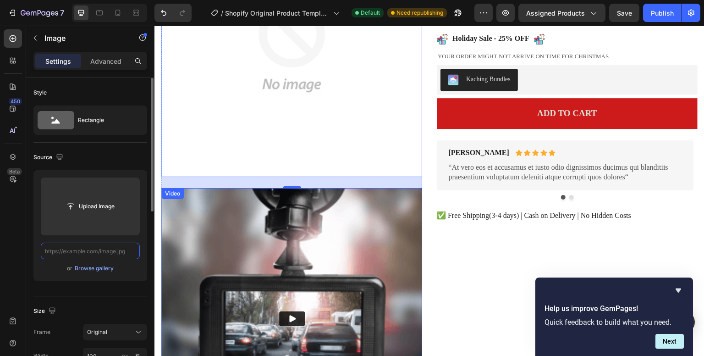
scroll to position [168, 0]
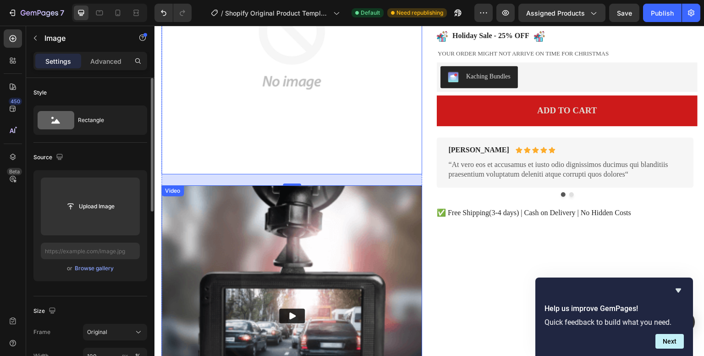
click at [403, 230] on img at bounding box center [291, 315] width 261 height 261
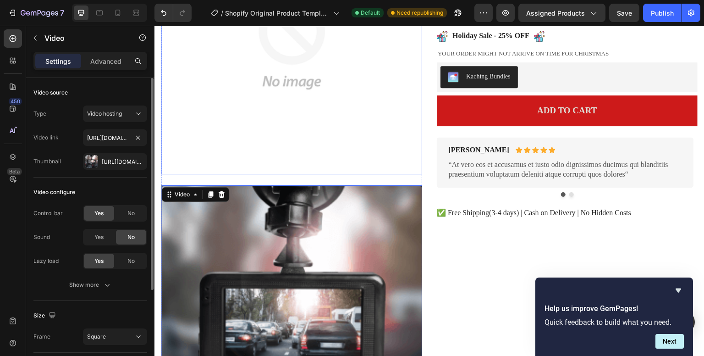
click at [253, 133] on img at bounding box center [291, 43] width 261 height 261
drag, startPoint x: 314, startPoint y: 262, endPoint x: 360, endPoint y: 256, distance: 46.7
click at [315, 262] on video at bounding box center [291, 315] width 261 height 261
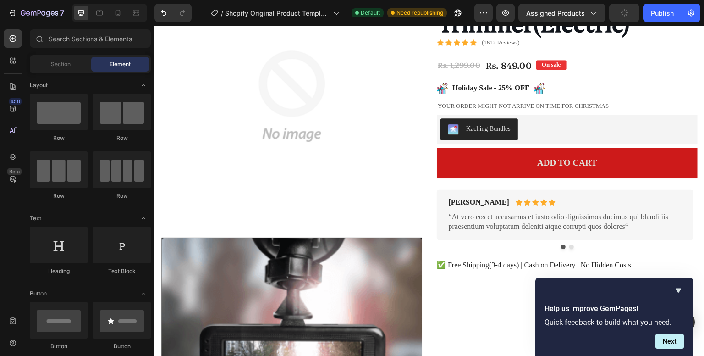
scroll to position [0, 0]
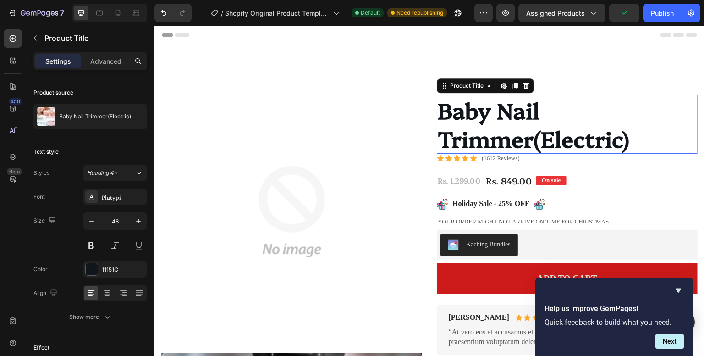
click at [459, 98] on h1 "Baby Nail Trimmer(Electric)" at bounding box center [567, 123] width 261 height 59
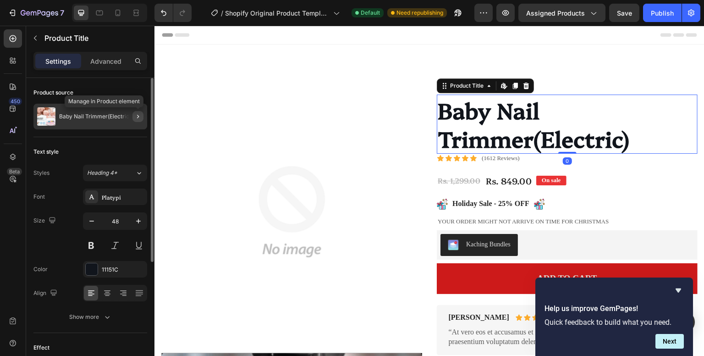
click at [141, 117] on icon "button" at bounding box center [137, 116] width 7 height 7
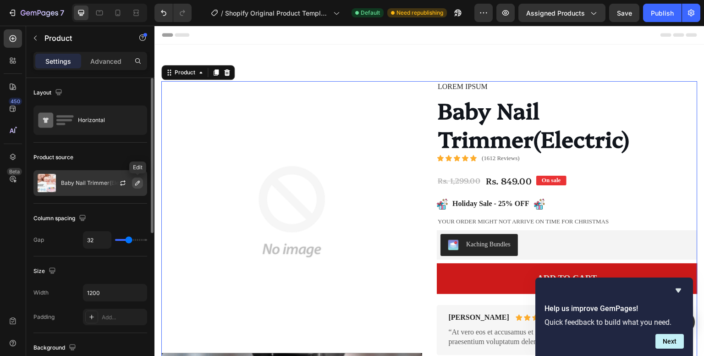
click at [139, 178] on button "button" at bounding box center [137, 182] width 11 height 11
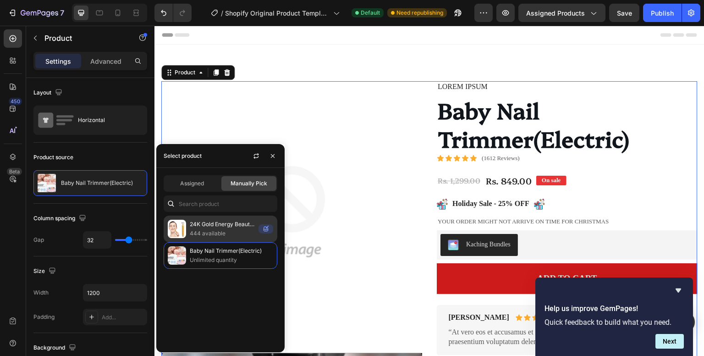
click at [191, 224] on p "24K Gold Energy Beauty Bar Electric Facial Massage Roller" at bounding box center [222, 224] width 65 height 9
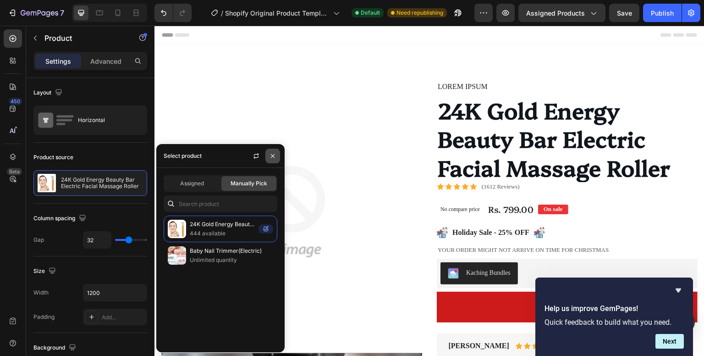
click at [273, 158] on icon "button" at bounding box center [272, 155] width 7 height 7
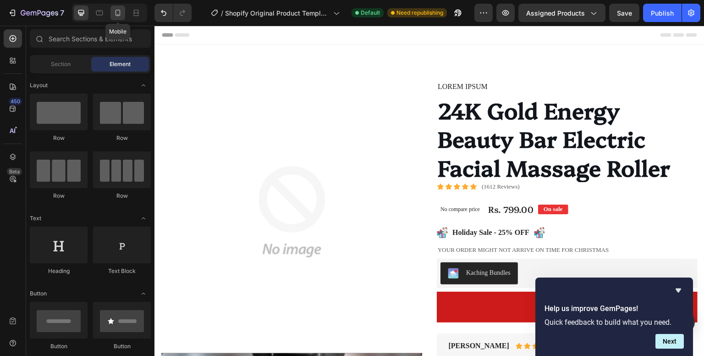
click at [115, 13] on icon at bounding box center [117, 12] width 9 height 9
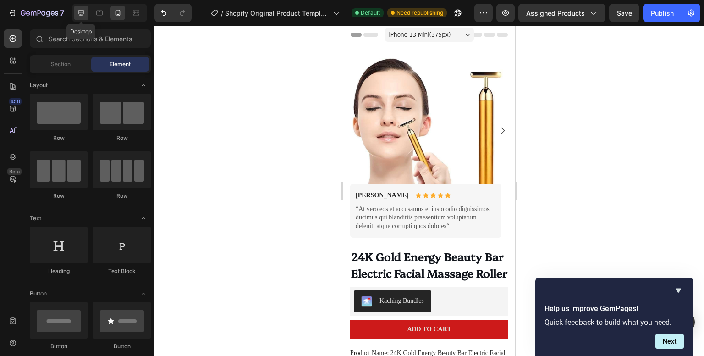
click at [86, 10] on div at bounding box center [81, 13] width 15 height 15
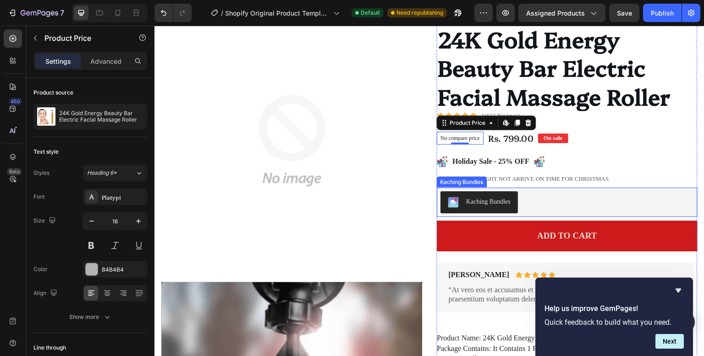
scroll to position [71, 0]
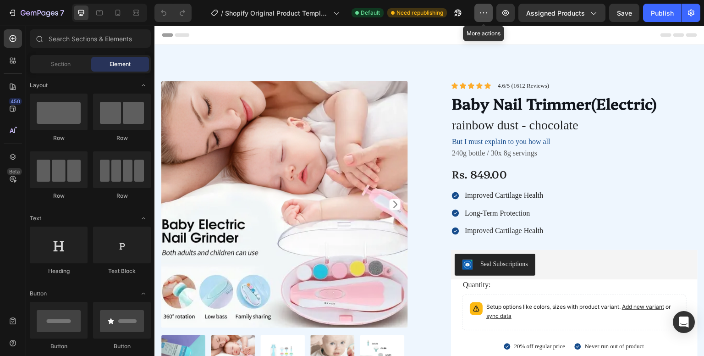
click at [492, 11] on button "button" at bounding box center [484, 13] width 18 height 18
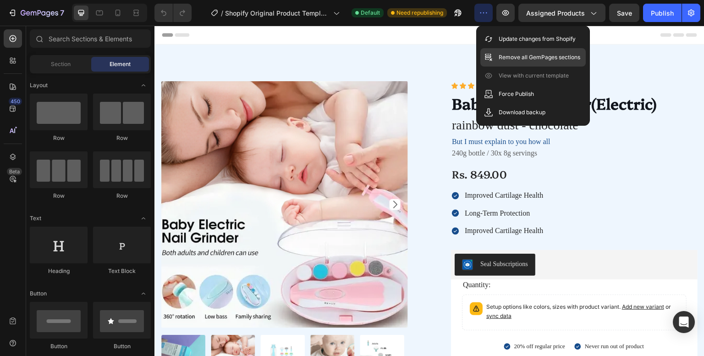
click at [532, 57] on p "Remove all GemPages sections" at bounding box center [540, 57] width 82 height 9
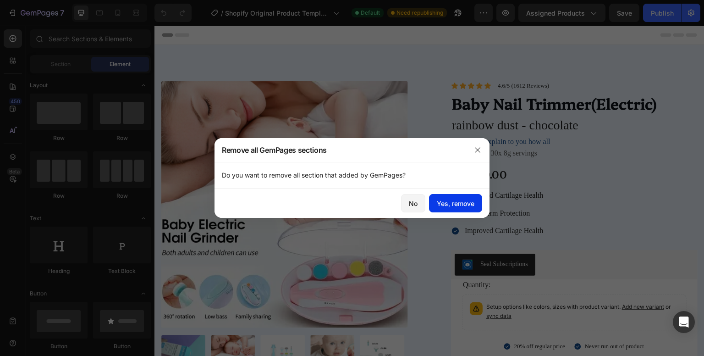
click at [462, 205] on div "Yes, remove" at bounding box center [456, 204] width 38 height 10
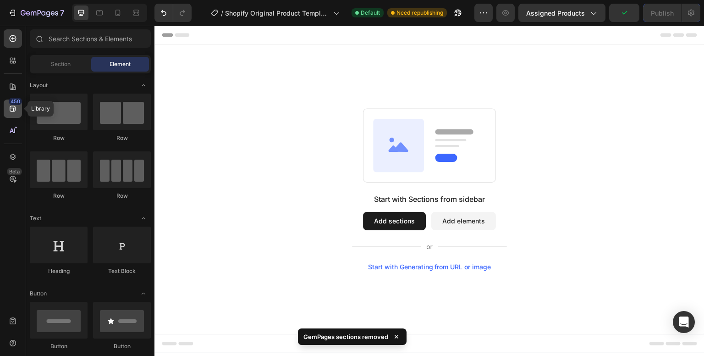
click at [15, 111] on icon at bounding box center [13, 109] width 6 height 6
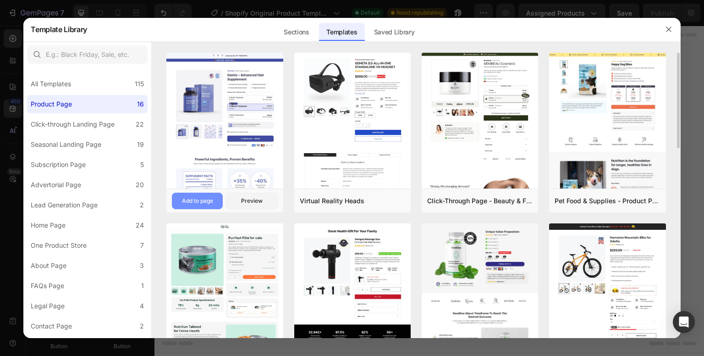
click at [200, 199] on div "Add to page" at bounding box center [197, 201] width 31 height 8
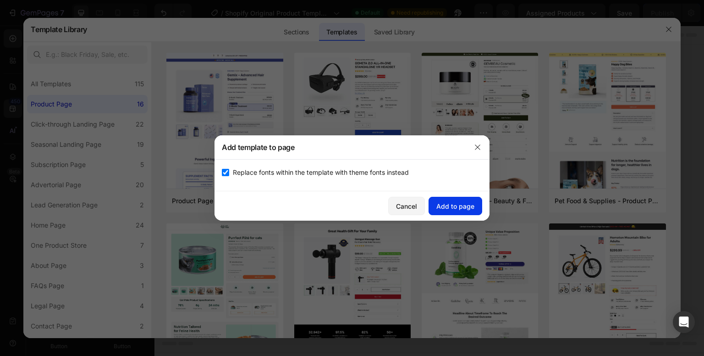
click at [457, 209] on div "Add to page" at bounding box center [456, 206] width 38 height 10
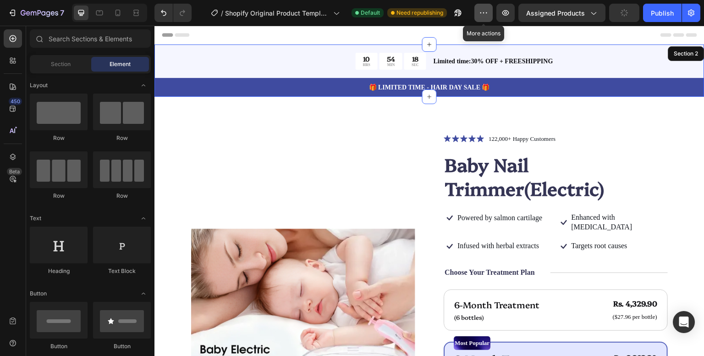
click at [482, 10] on icon "button" at bounding box center [483, 12] width 9 height 9
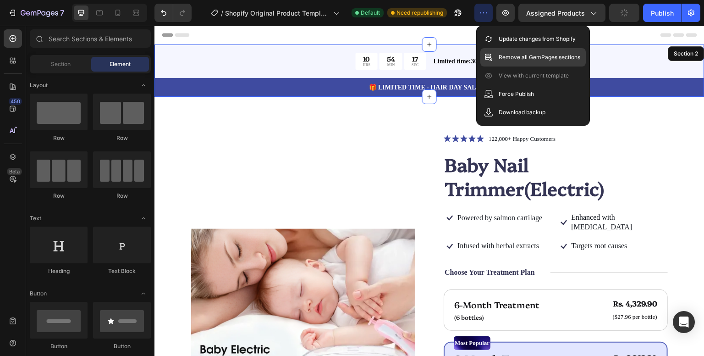
click at [517, 63] on div "Remove all GemPages sections" at bounding box center [533, 57] width 105 height 18
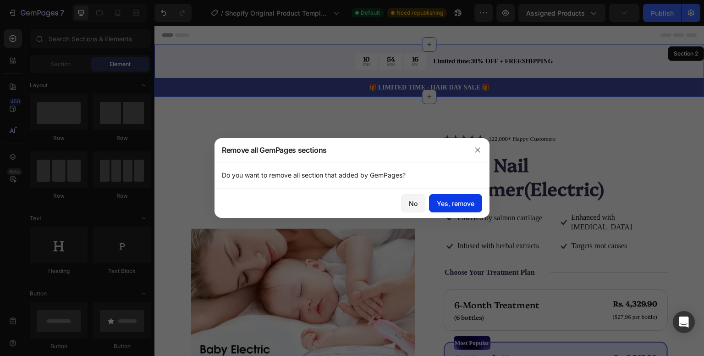
drag, startPoint x: 477, startPoint y: 200, endPoint x: 315, endPoint y: 174, distance: 164.4
click at [477, 200] on button "Yes, remove" at bounding box center [455, 203] width 53 height 18
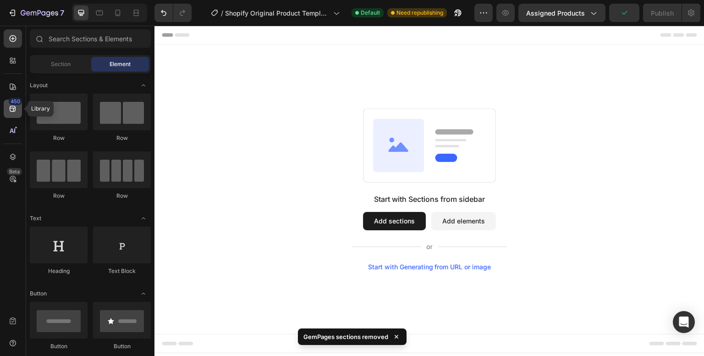
click at [8, 111] on icon at bounding box center [12, 108] width 9 height 9
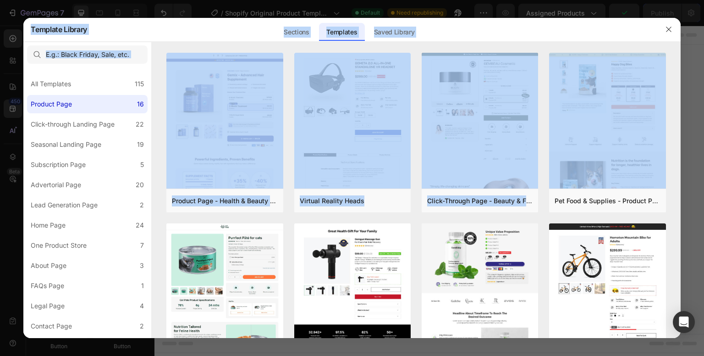
drag, startPoint x: 679, startPoint y: 112, endPoint x: 680, endPoint y: 125, distance: 13.0
click at [680, 125] on div "Template Library Sections Templates Existing pages Saved Library Templates Save…" at bounding box center [352, 178] width 704 height 356
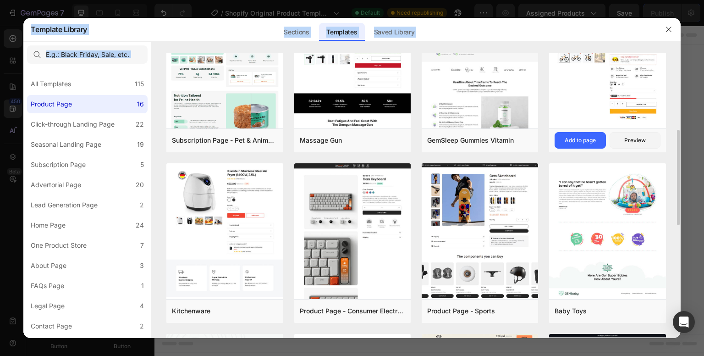
scroll to position [237, 0]
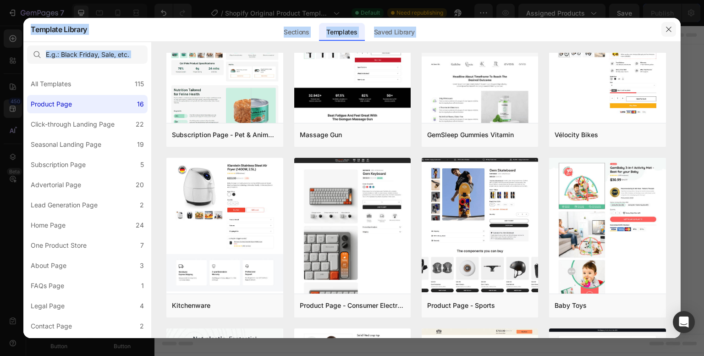
drag, startPoint x: 672, startPoint y: 30, endPoint x: 506, endPoint y: 6, distance: 168.2
click at [672, 30] on icon "button" at bounding box center [668, 29] width 7 height 7
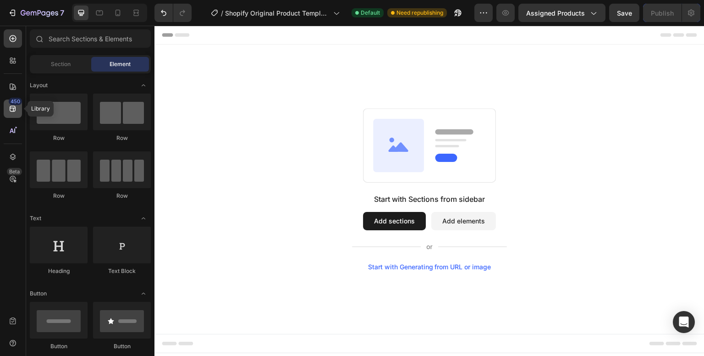
click at [15, 105] on icon at bounding box center [12, 108] width 9 height 9
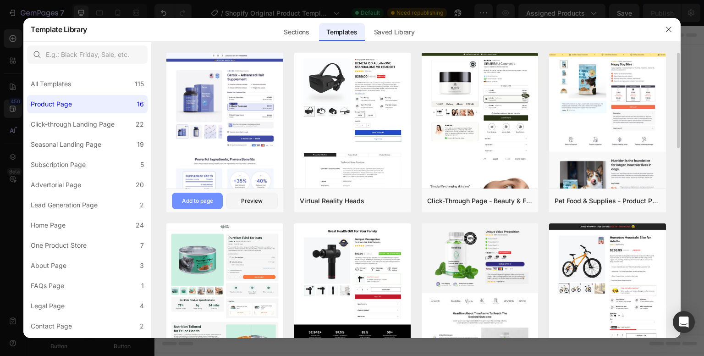
click at [200, 197] on div "Add to page" at bounding box center [197, 201] width 31 height 8
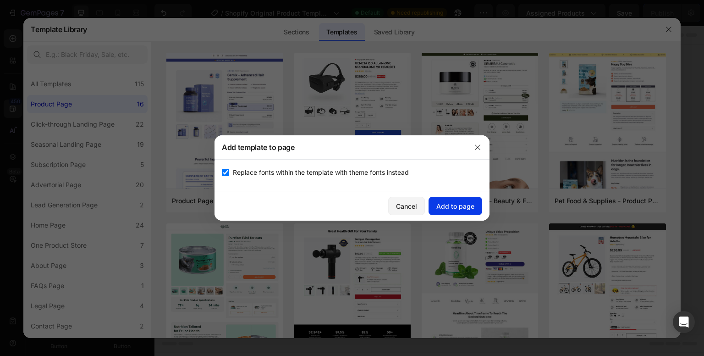
click at [468, 202] on div "Add to page" at bounding box center [456, 206] width 38 height 10
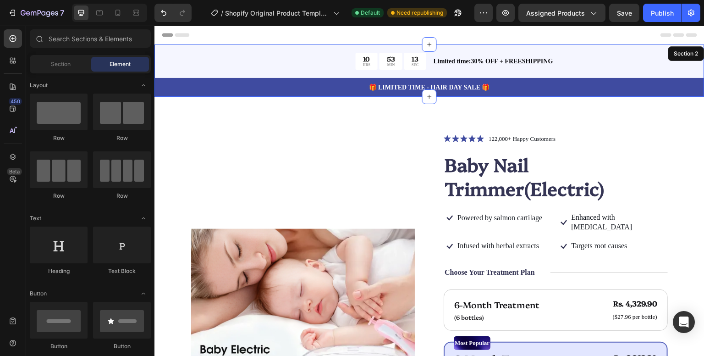
scroll to position [18, 0]
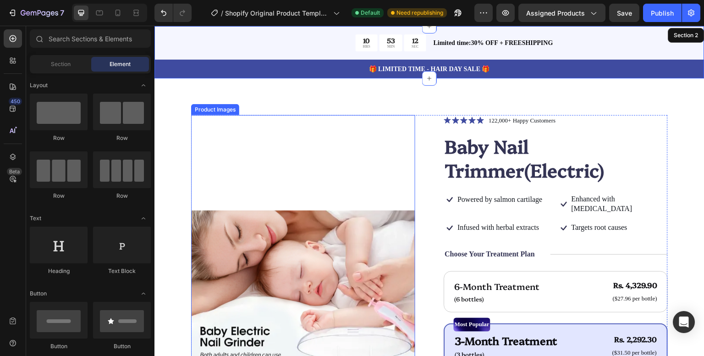
click at [371, 186] on img at bounding box center [303, 314] width 224 height 399
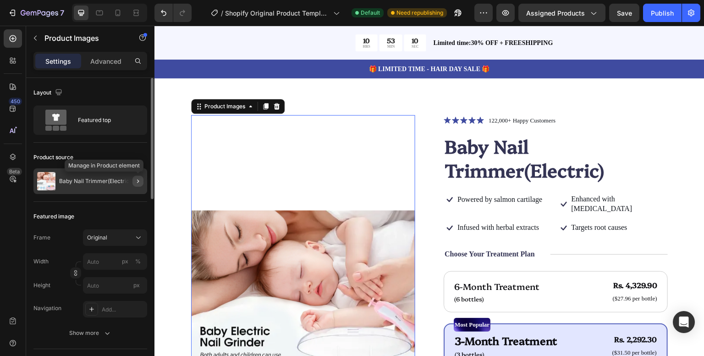
click at [138, 180] on icon "button" at bounding box center [137, 180] width 7 height 7
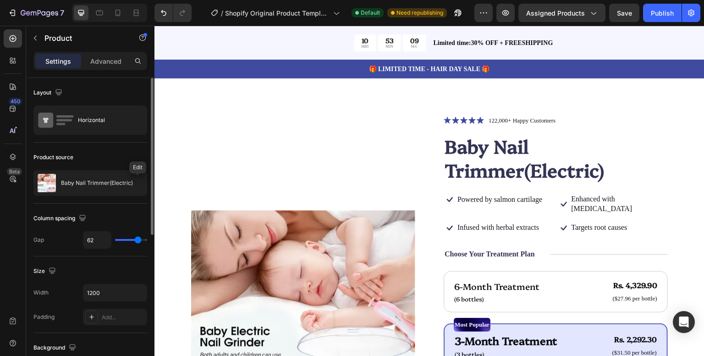
click at [0, 0] on icon "button" at bounding box center [0, 0] width 0 height 0
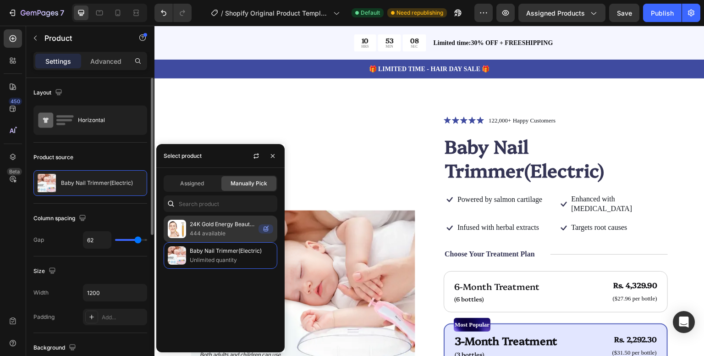
click at [204, 231] on p "444 available" at bounding box center [222, 233] width 65 height 9
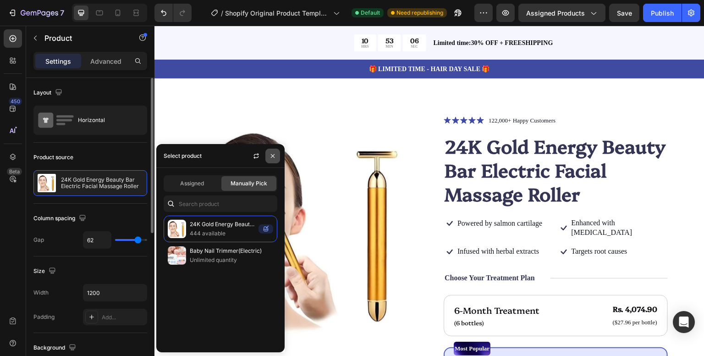
drag, startPoint x: 272, startPoint y: 158, endPoint x: 92, endPoint y: 107, distance: 187.3
click at [272, 158] on icon "button" at bounding box center [272, 155] width 7 height 7
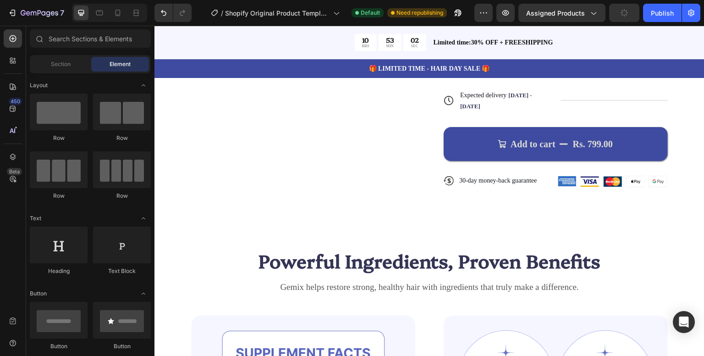
scroll to position [434, 0]
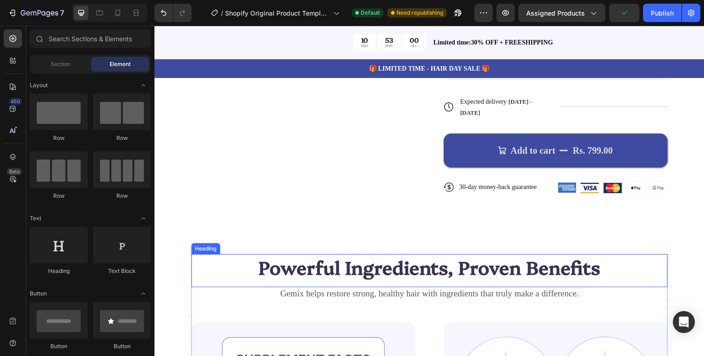
click at [419, 267] on h2 "Powerful Ingredients, Proven Benefits" at bounding box center [429, 267] width 477 height 26
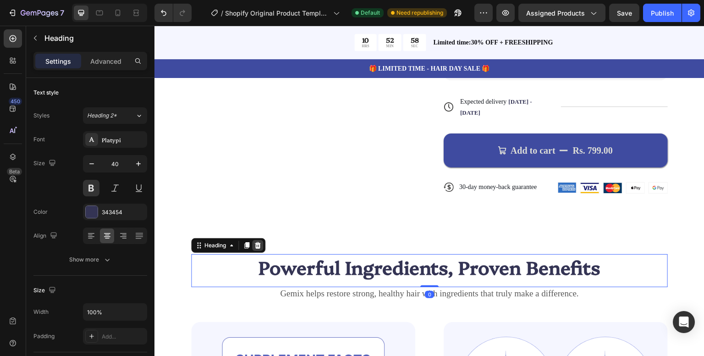
click at [258, 242] on icon at bounding box center [258, 245] width 6 height 6
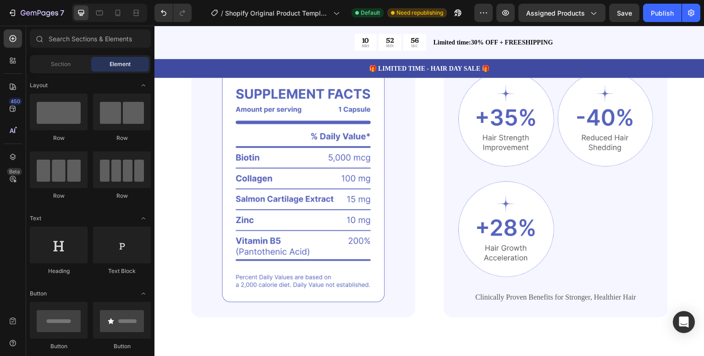
scroll to position [700, 0]
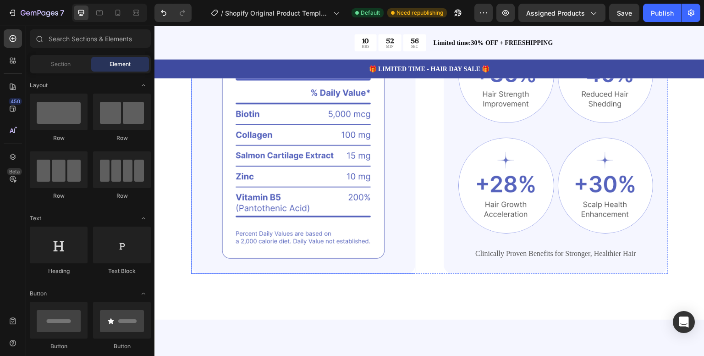
click at [333, 123] on img at bounding box center [303, 143] width 224 height 261
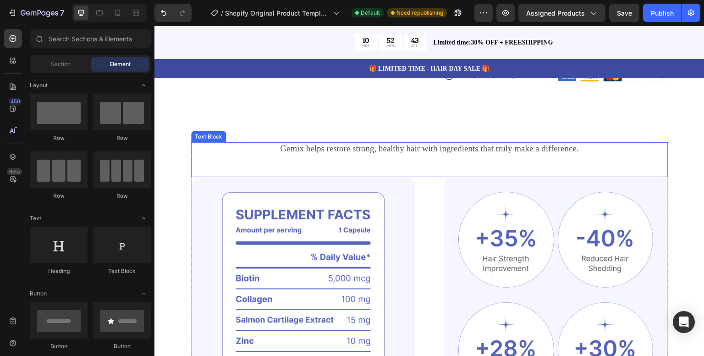
scroll to position [545, 0]
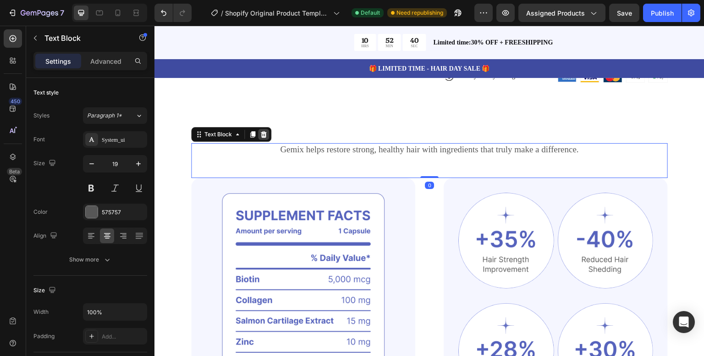
click at [265, 131] on icon at bounding box center [263, 134] width 7 height 7
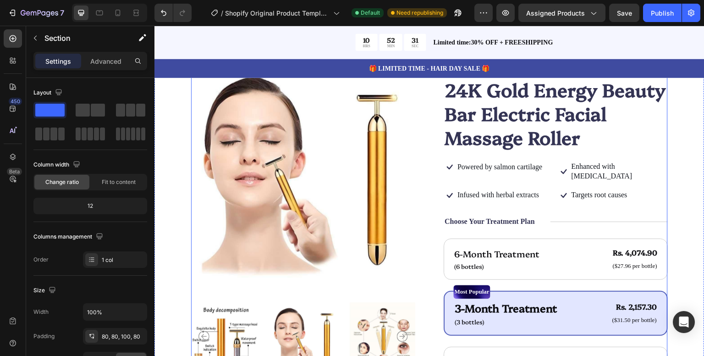
scroll to position [0, 0]
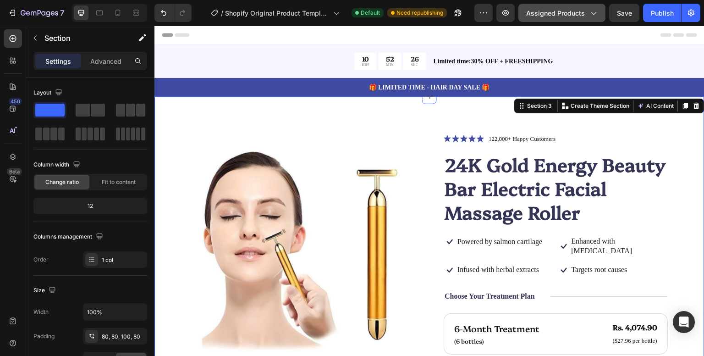
click at [596, 13] on icon "button" at bounding box center [594, 13] width 5 height 3
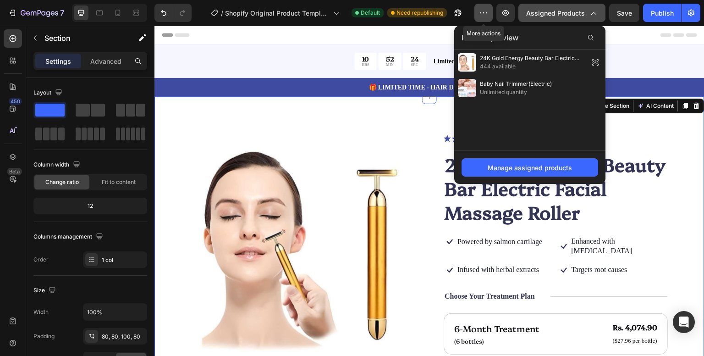
click at [483, 8] on button "button" at bounding box center [484, 13] width 18 height 18
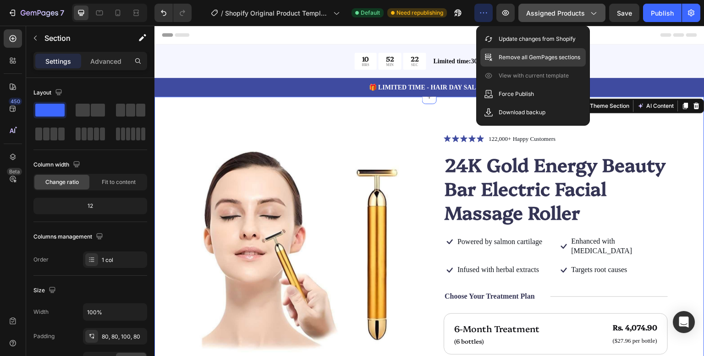
click at [522, 55] on p "Remove all GemPages sections" at bounding box center [540, 57] width 82 height 9
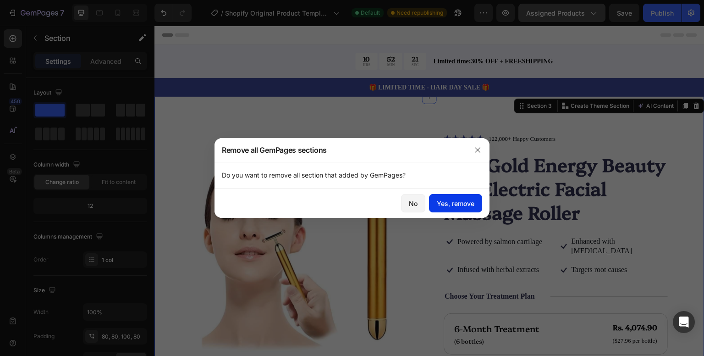
click at [462, 199] on div "Yes, remove" at bounding box center [456, 204] width 38 height 10
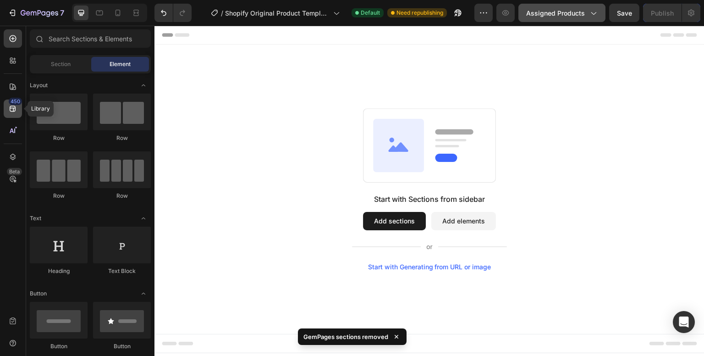
click at [11, 107] on icon at bounding box center [12, 108] width 9 height 9
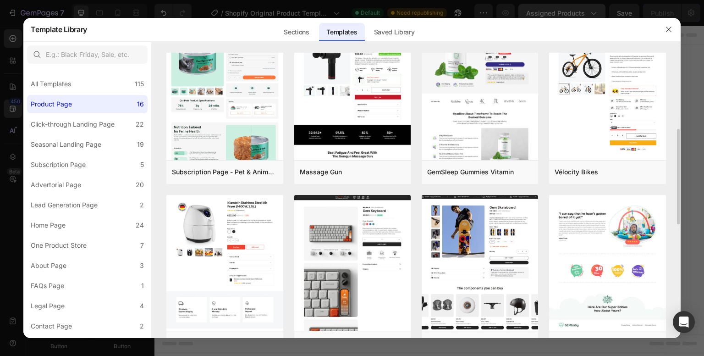
scroll to position [191, 0]
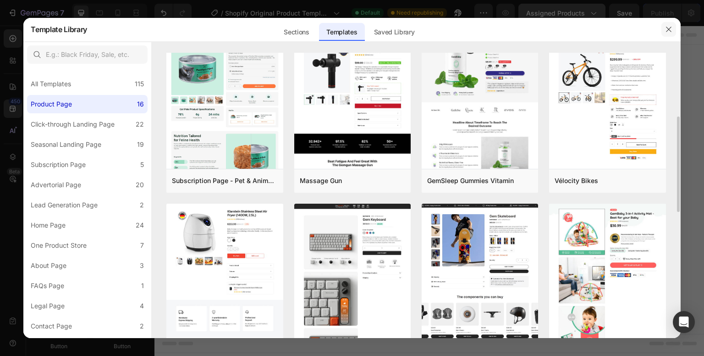
click at [672, 30] on icon "button" at bounding box center [668, 29] width 7 height 7
